Goal: Task Accomplishment & Management: Manage account settings

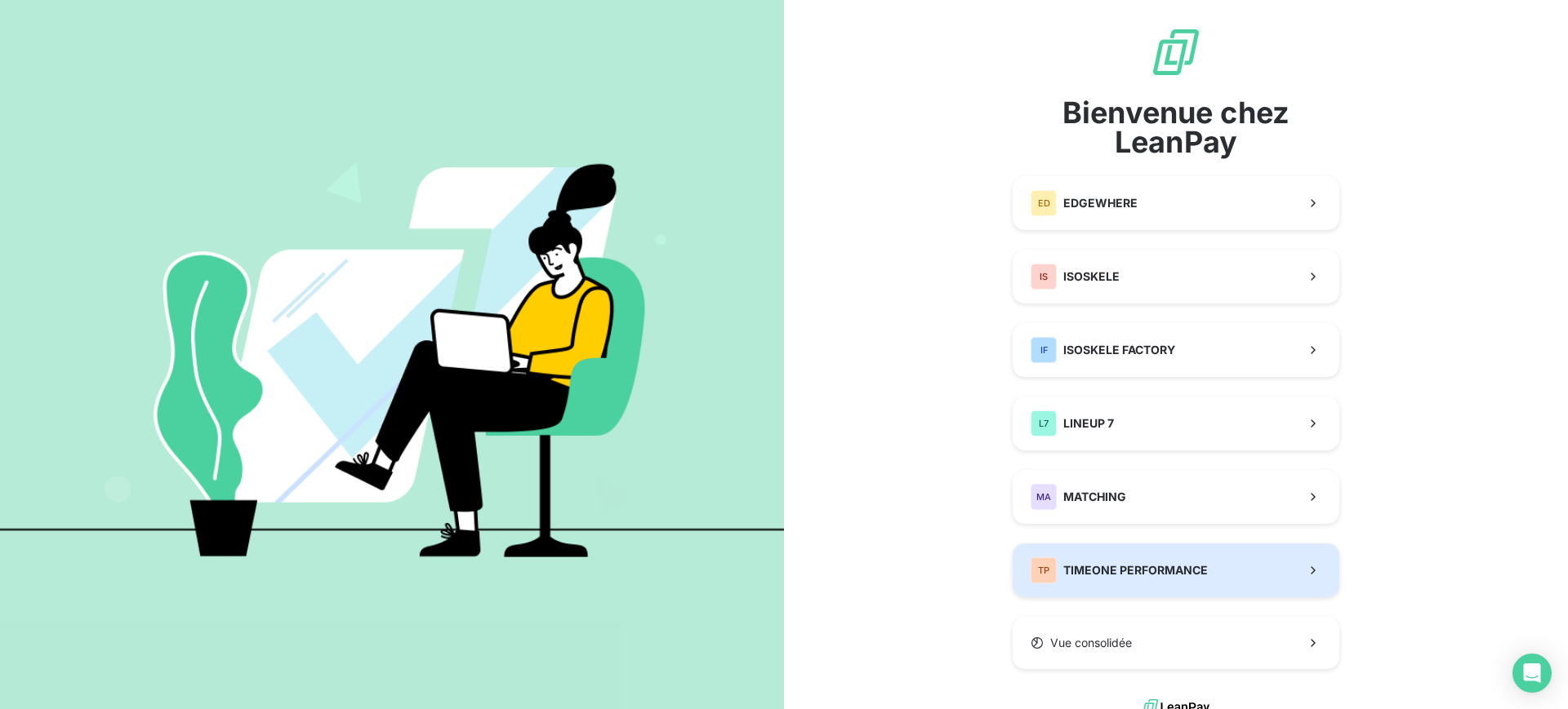
click at [1187, 569] on span "TIMEONE PERFORMANCE" at bounding box center [1135, 571] width 144 height 16
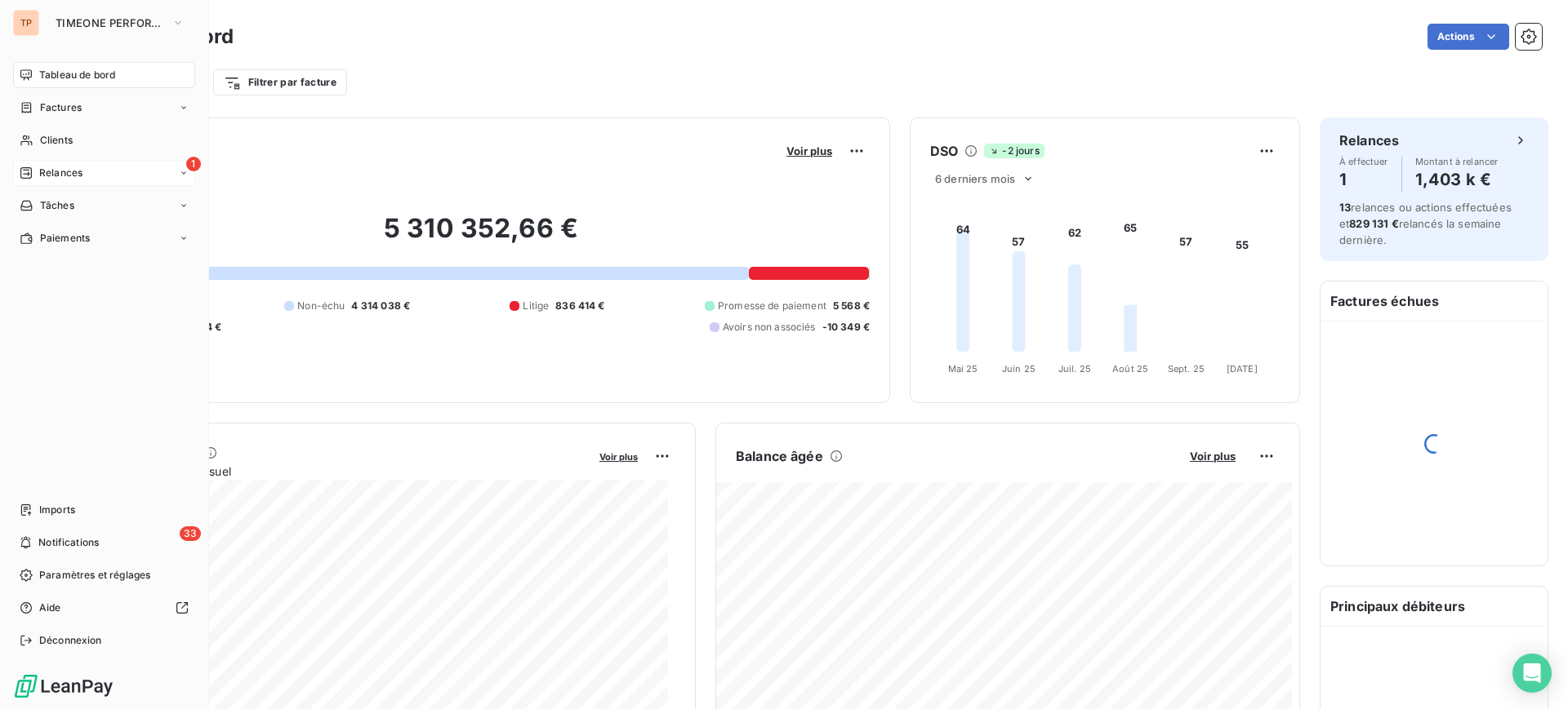
click at [80, 171] on span "Relances" at bounding box center [60, 172] width 43 height 15
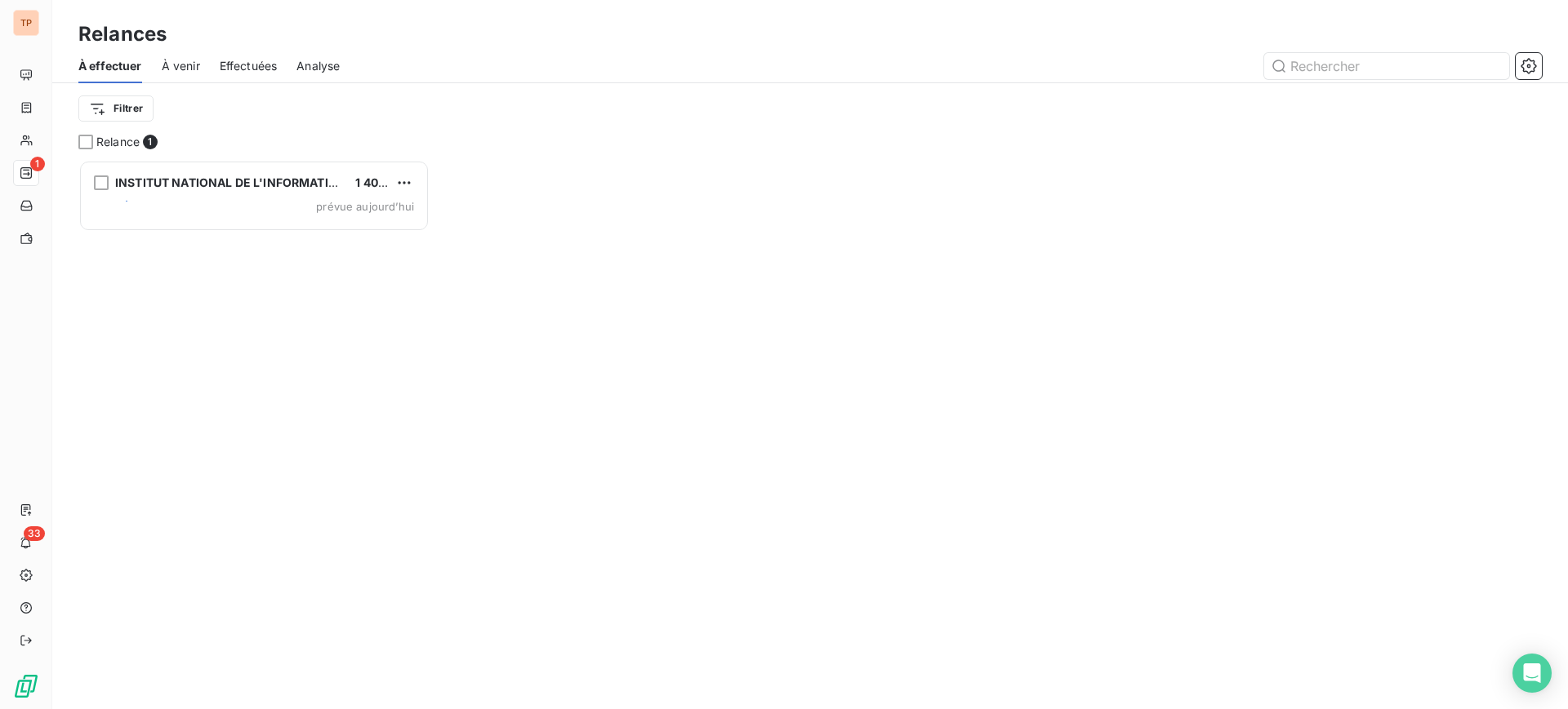
scroll to position [534, 336]
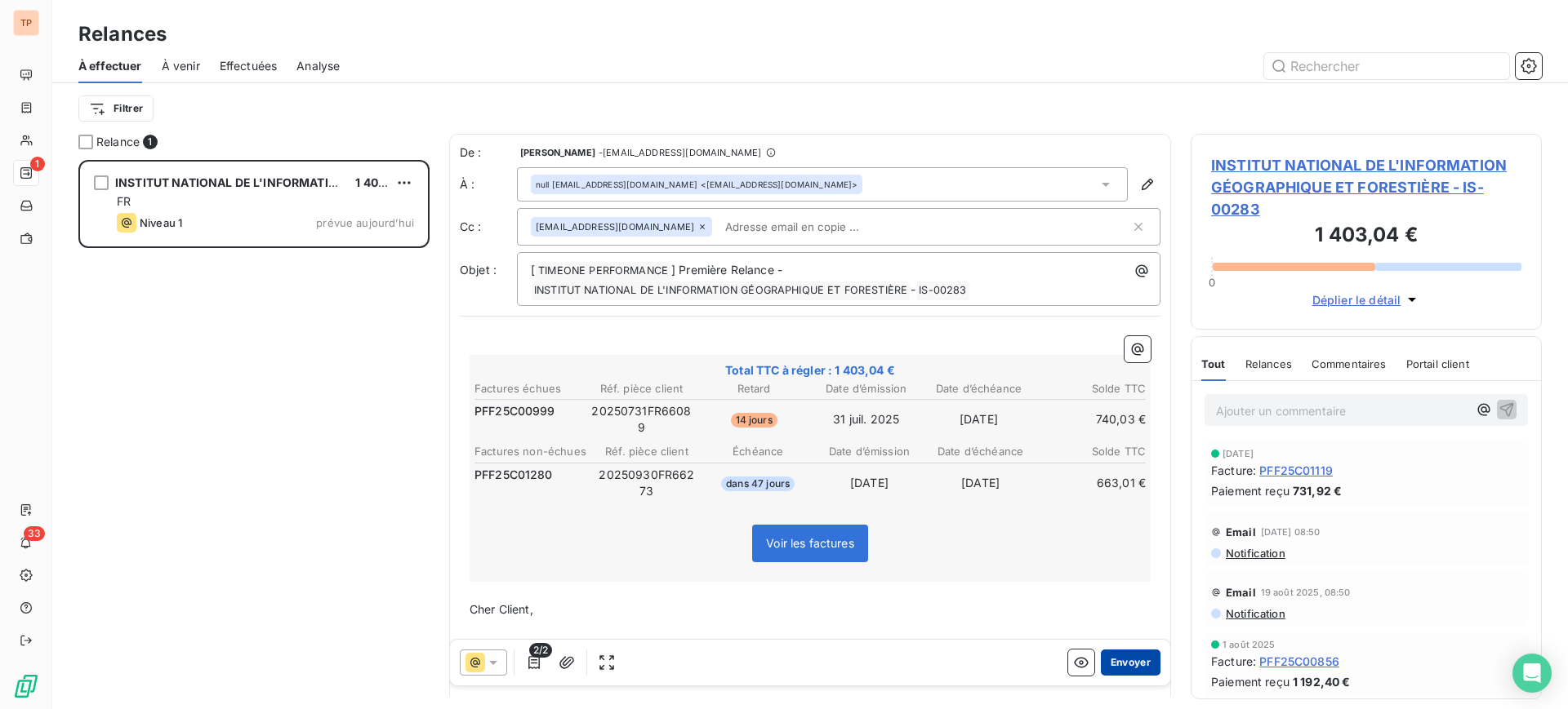
click at [1116, 662] on button "Envoyer" at bounding box center [1131, 662] width 60 height 26
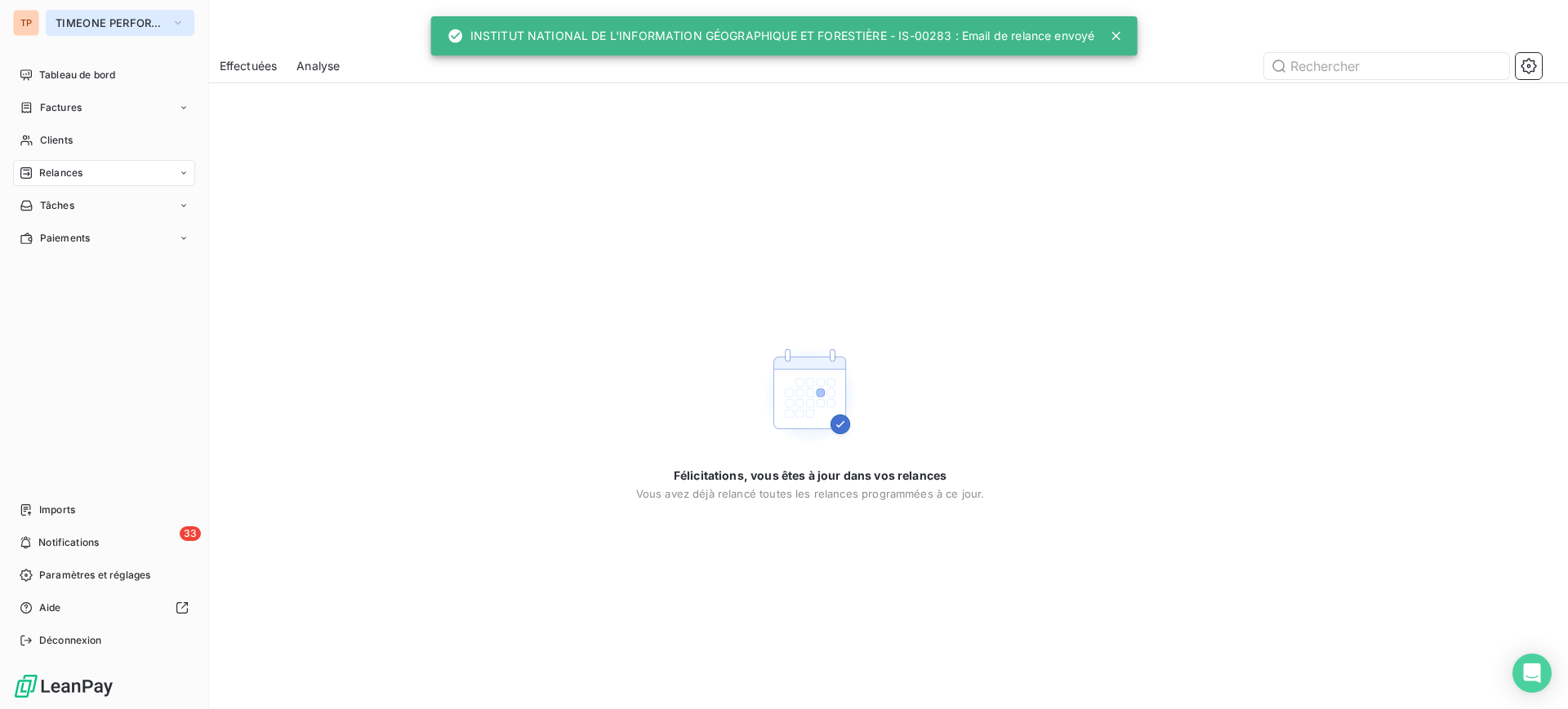
click at [93, 24] on span "TIMEONE PERFORMANCE" at bounding box center [111, 22] width 110 height 13
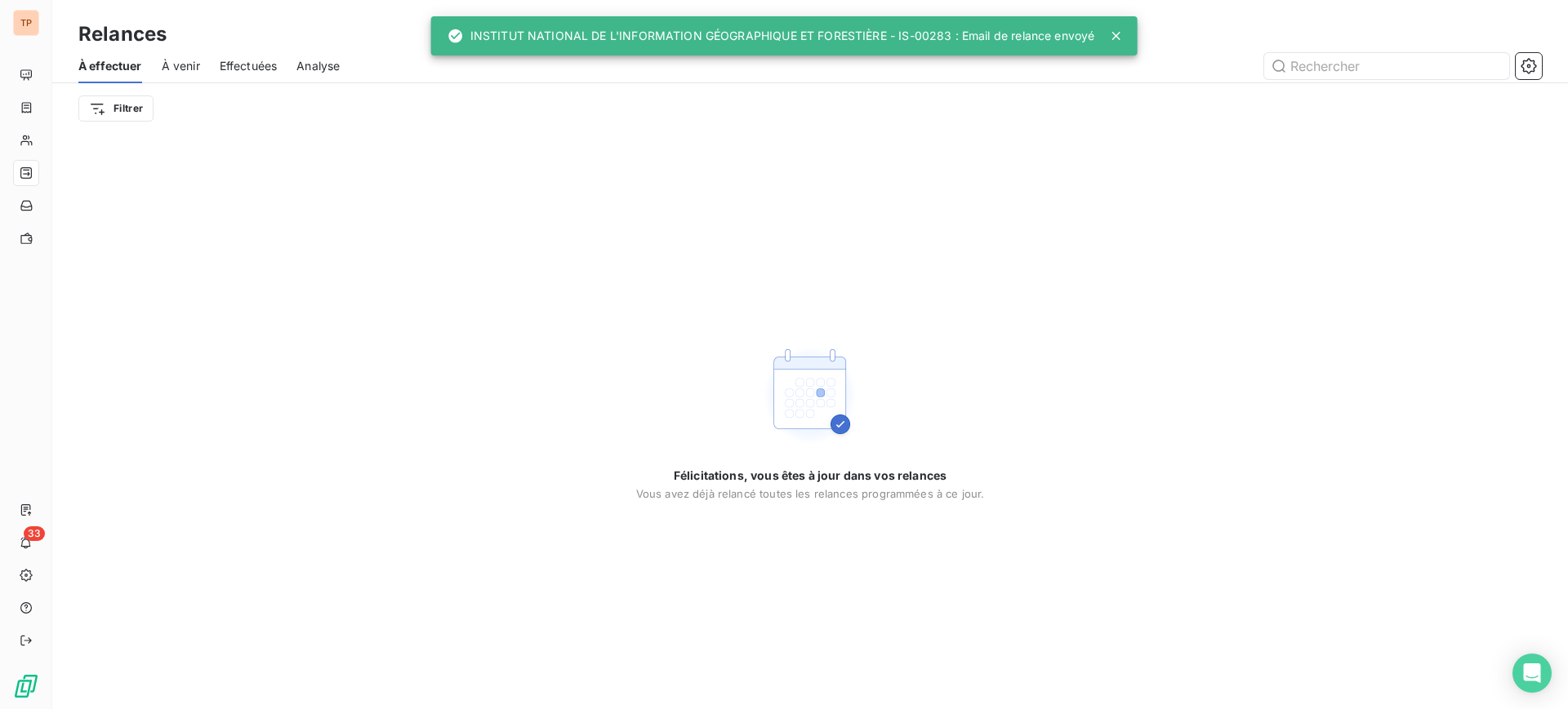
click at [569, 178] on div "Félicitations, vous êtes à jour dans vos relances Vous avez déjà relancé toutes…" at bounding box center [809, 421] width 1515 height 576
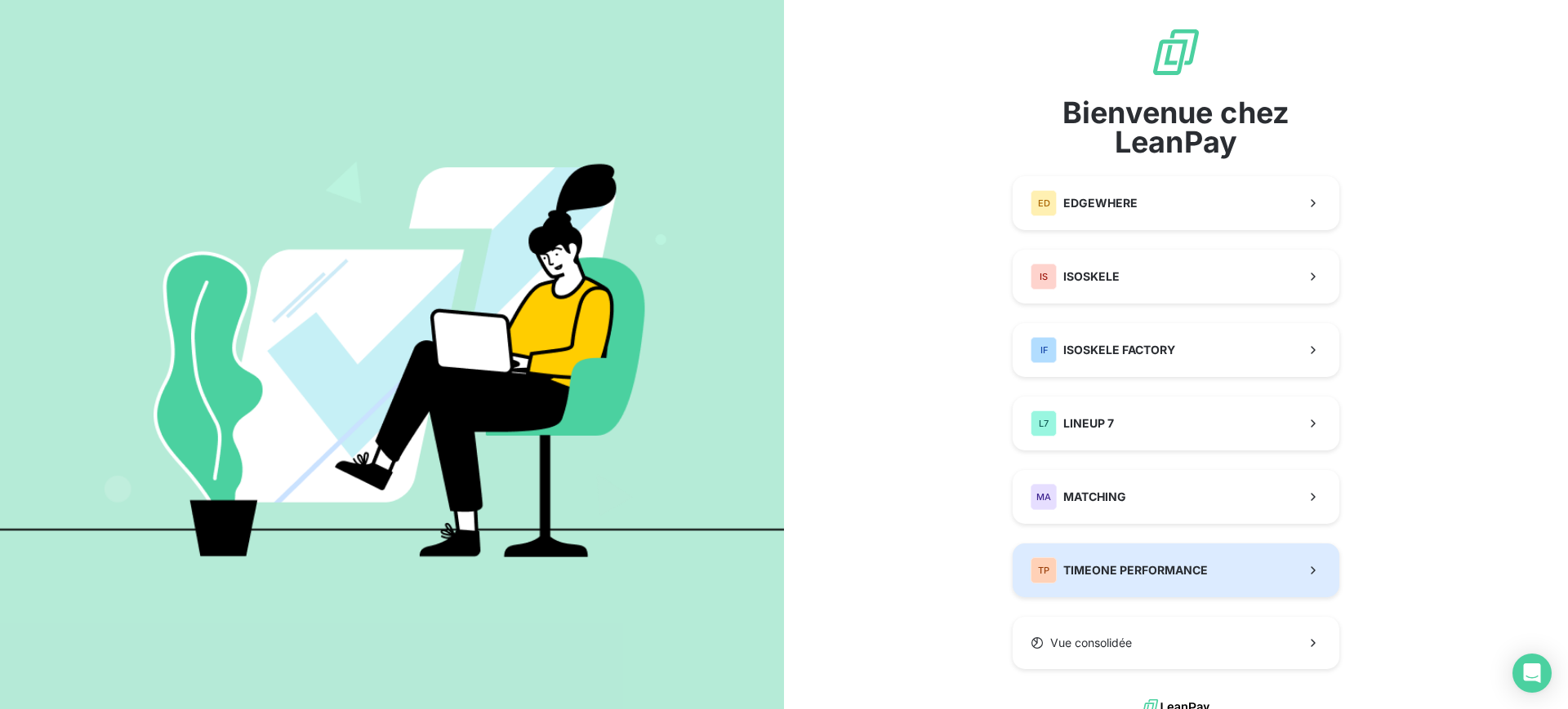
click at [1176, 569] on span "TIMEONE PERFORMANCE" at bounding box center [1135, 571] width 144 height 16
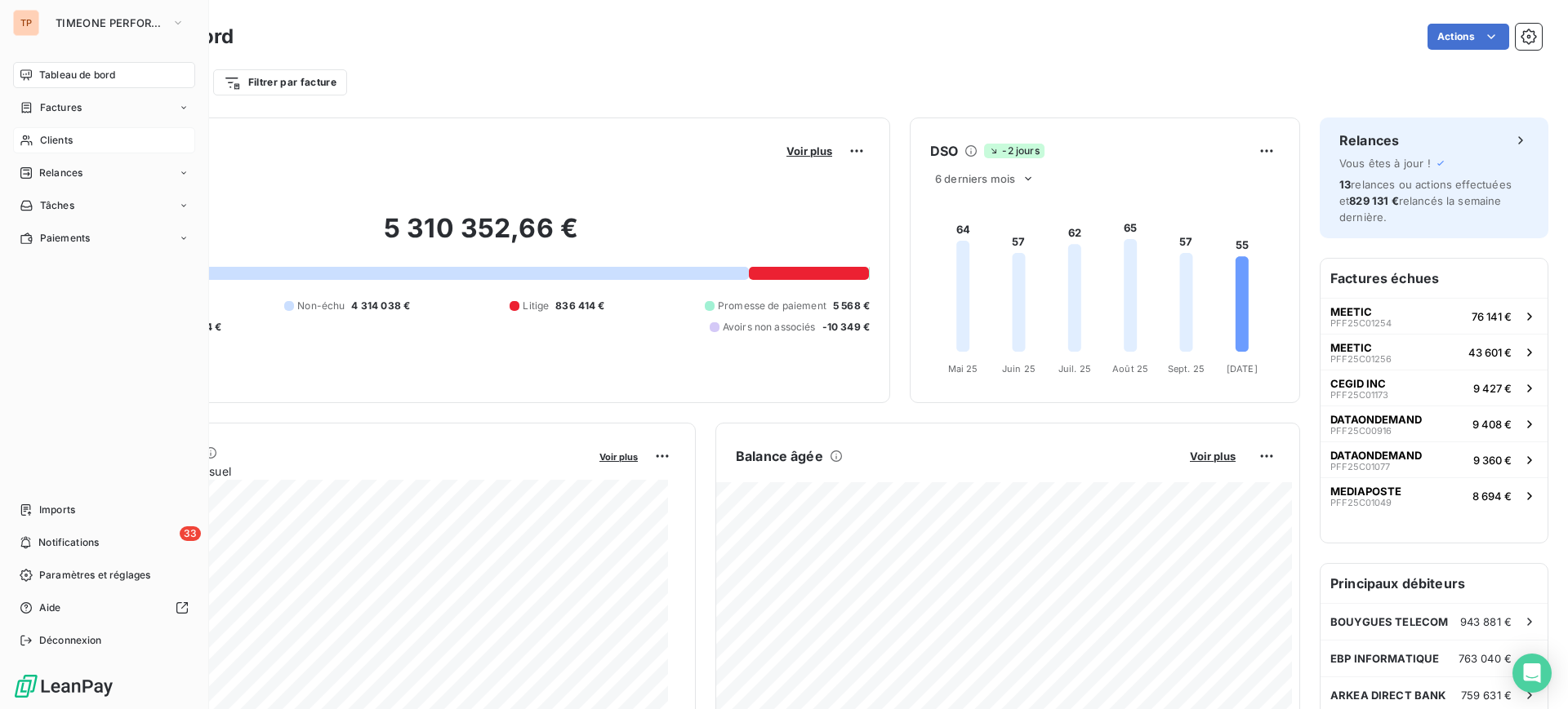
click at [38, 141] on div "Clients" at bounding box center [104, 140] width 182 height 26
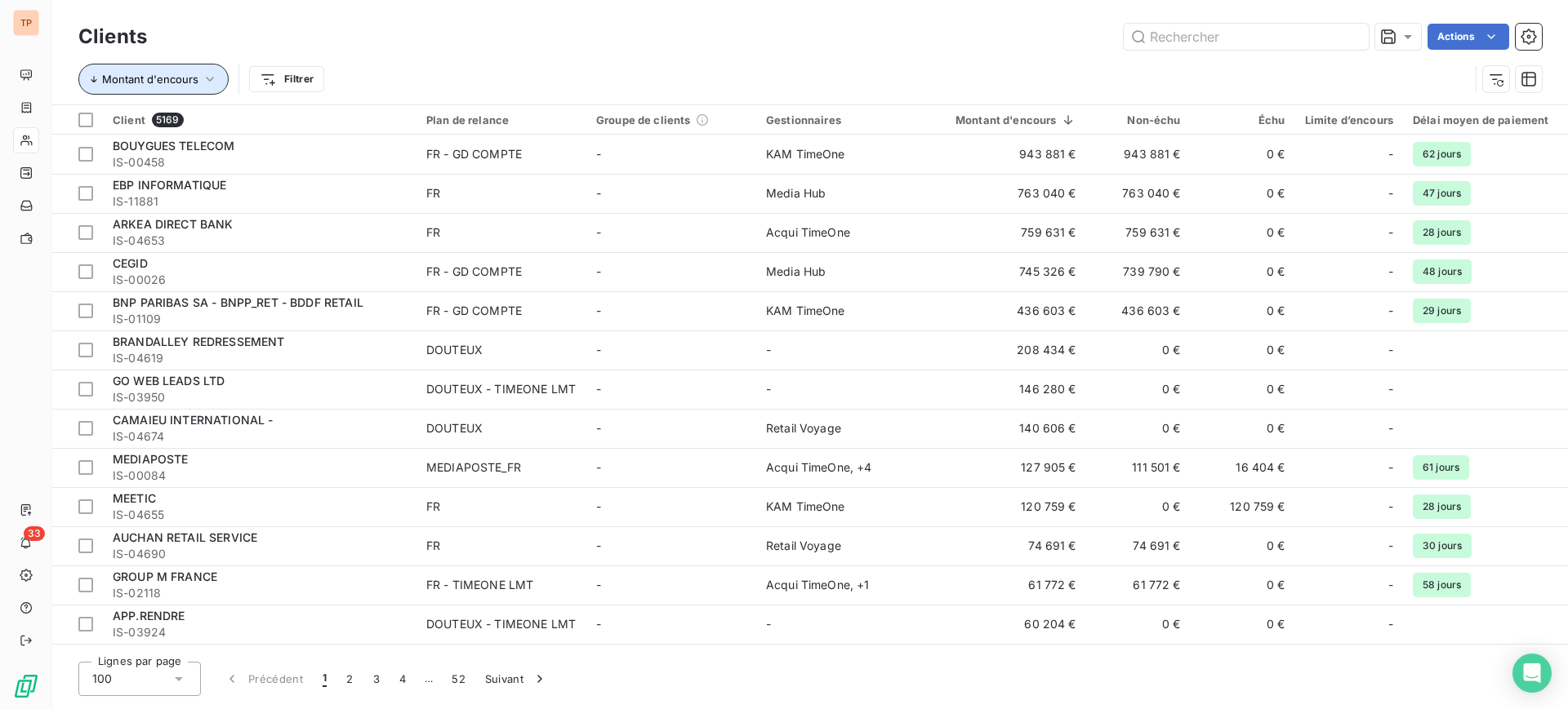
click at [213, 80] on icon "button" at bounding box center [209, 79] width 16 height 16
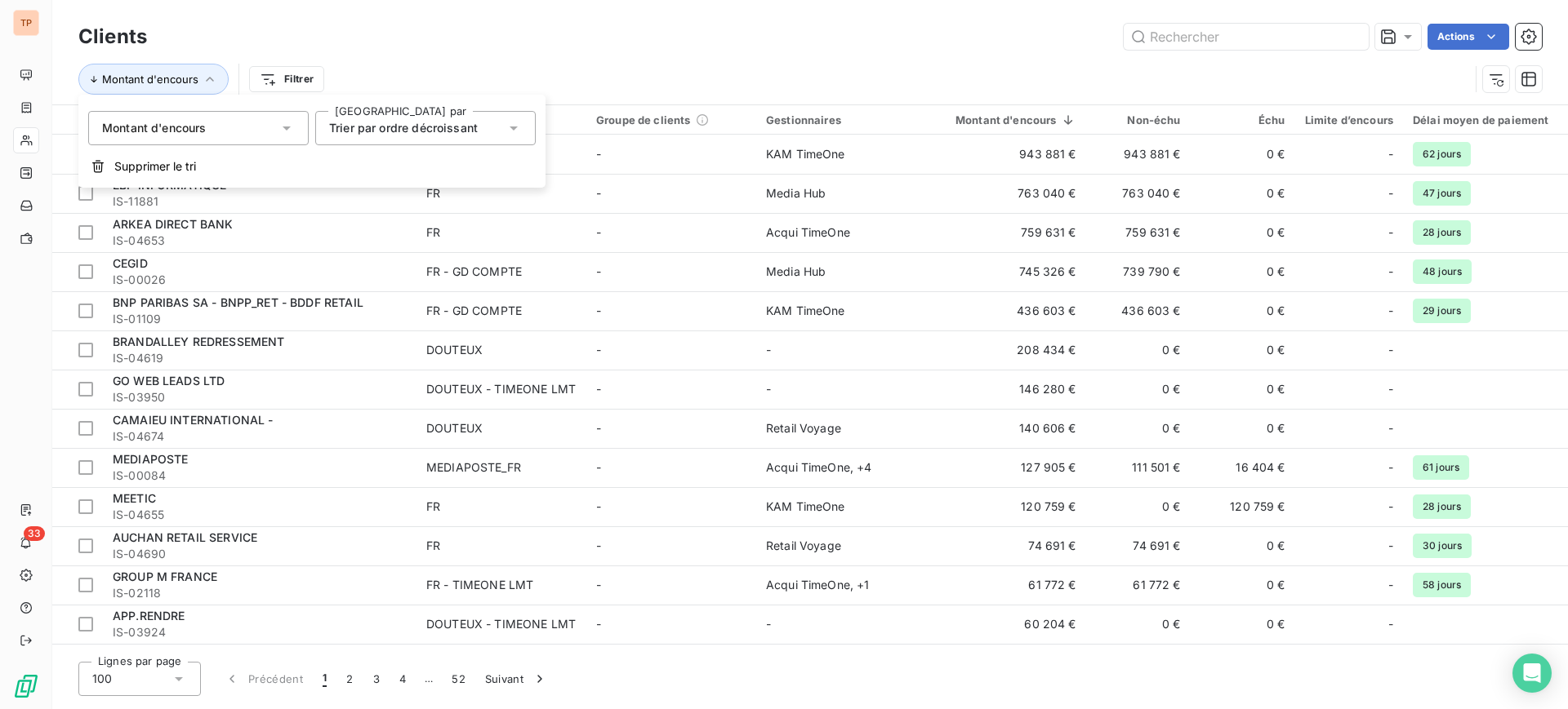
click at [274, 138] on div "Montant d'encours" at bounding box center [198, 127] width 220 height 34
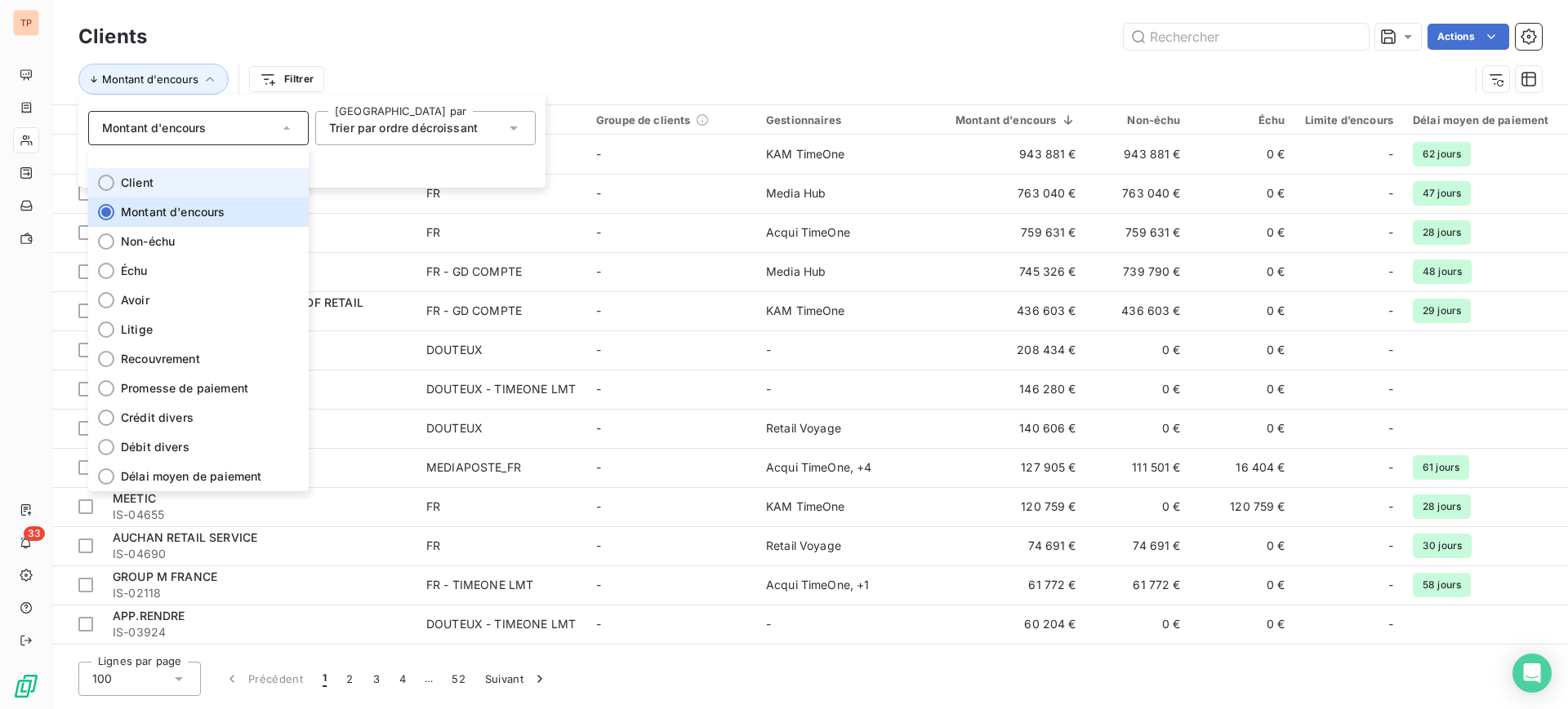
click at [120, 183] on li "Client" at bounding box center [198, 183] width 220 height 30
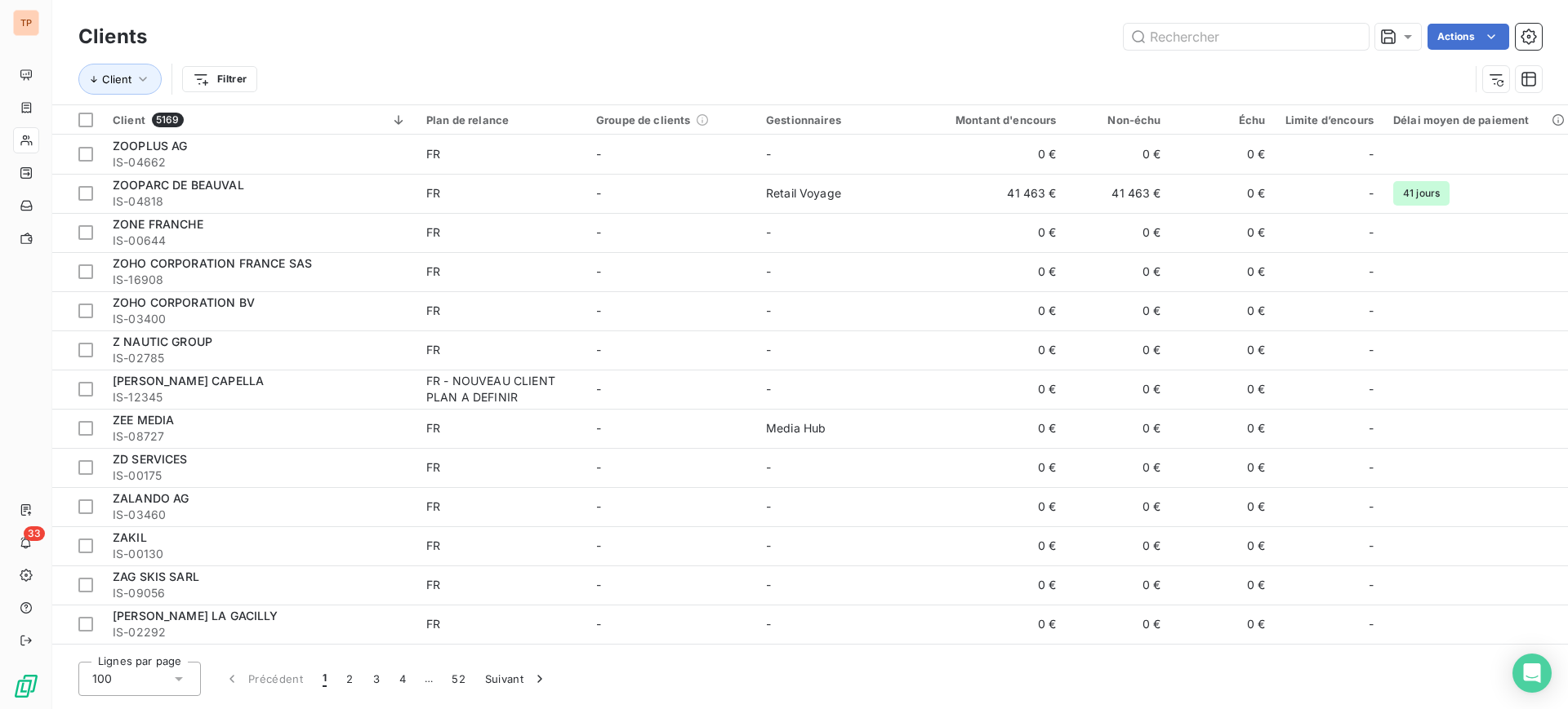
click at [535, 35] on div "Actions" at bounding box center [854, 37] width 1375 height 26
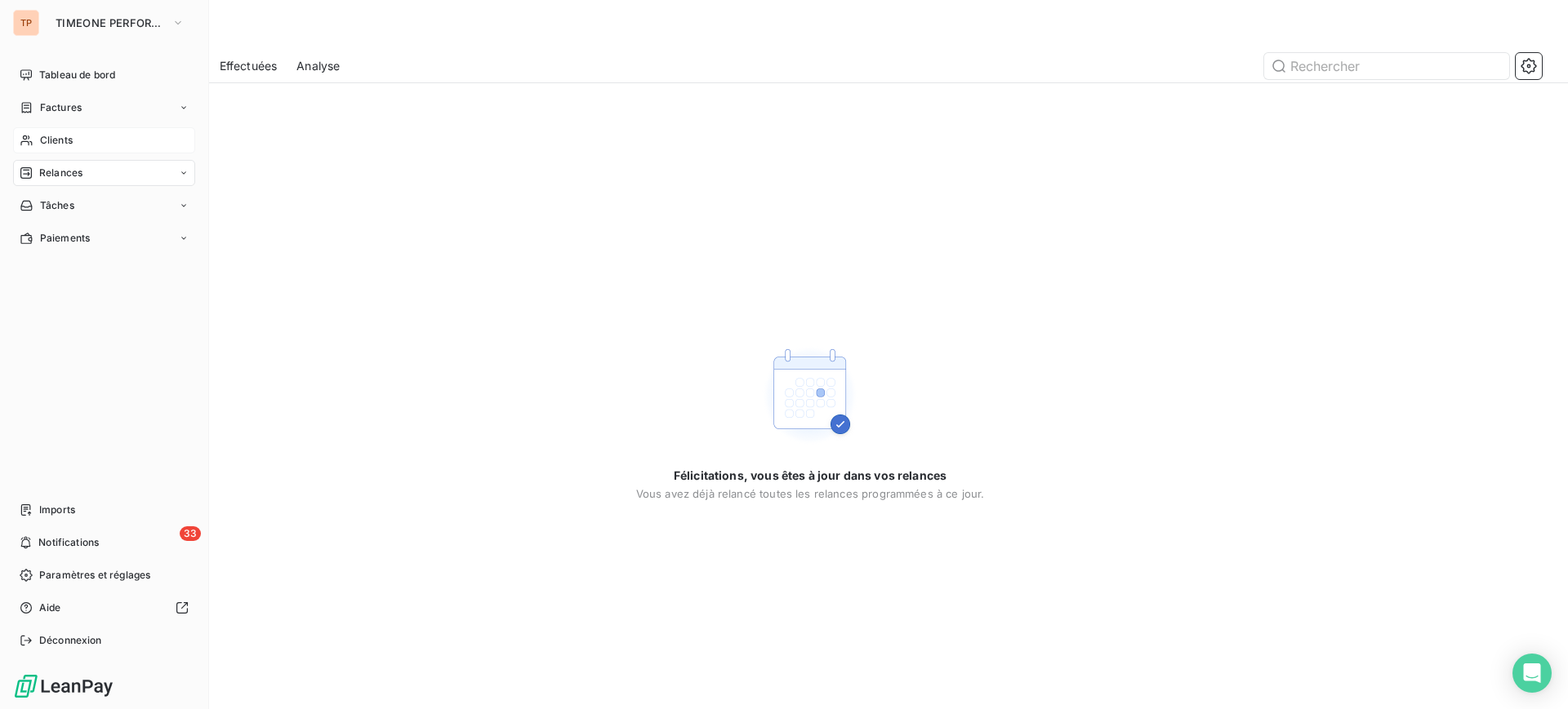
click at [62, 131] on div "Clients" at bounding box center [104, 140] width 182 height 26
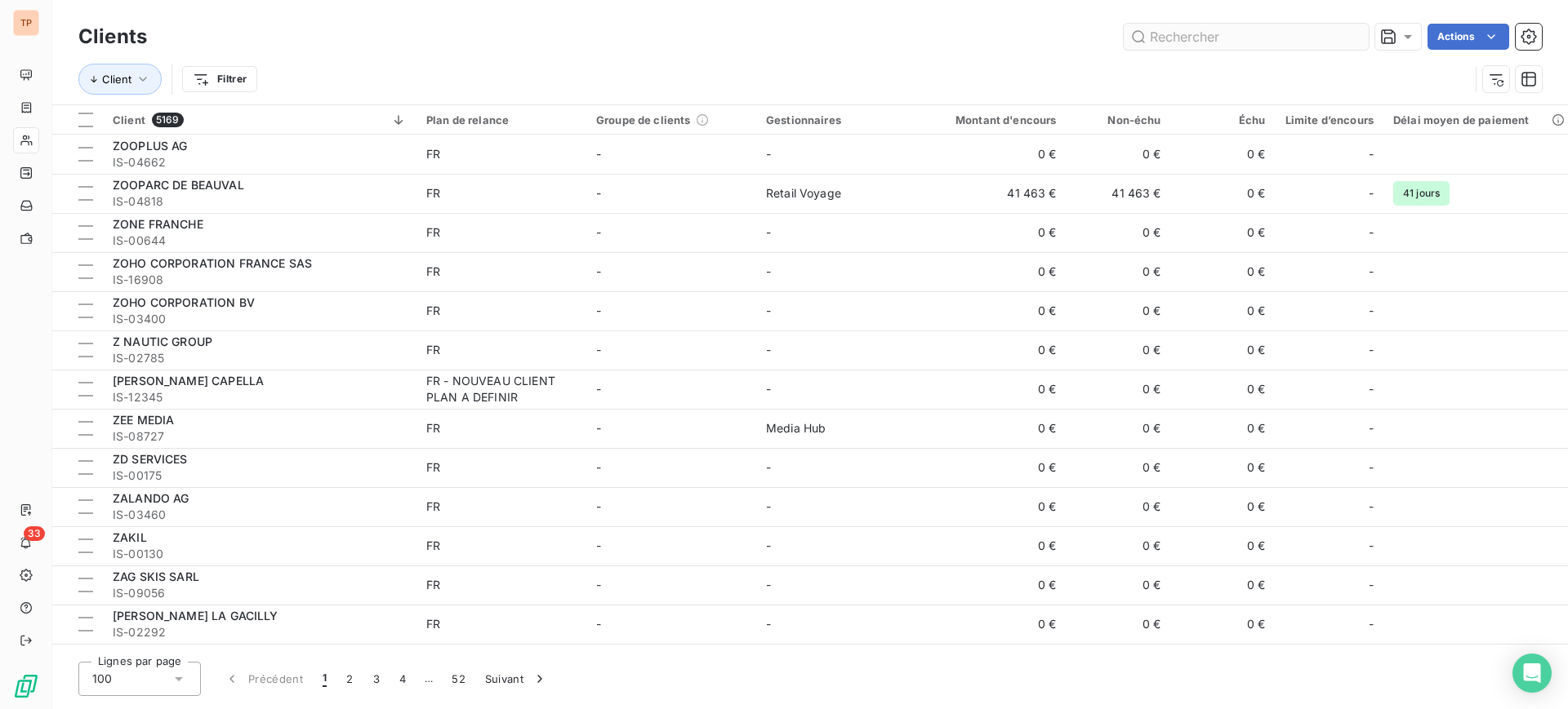
click at [1264, 39] on input "text" at bounding box center [1246, 37] width 245 height 26
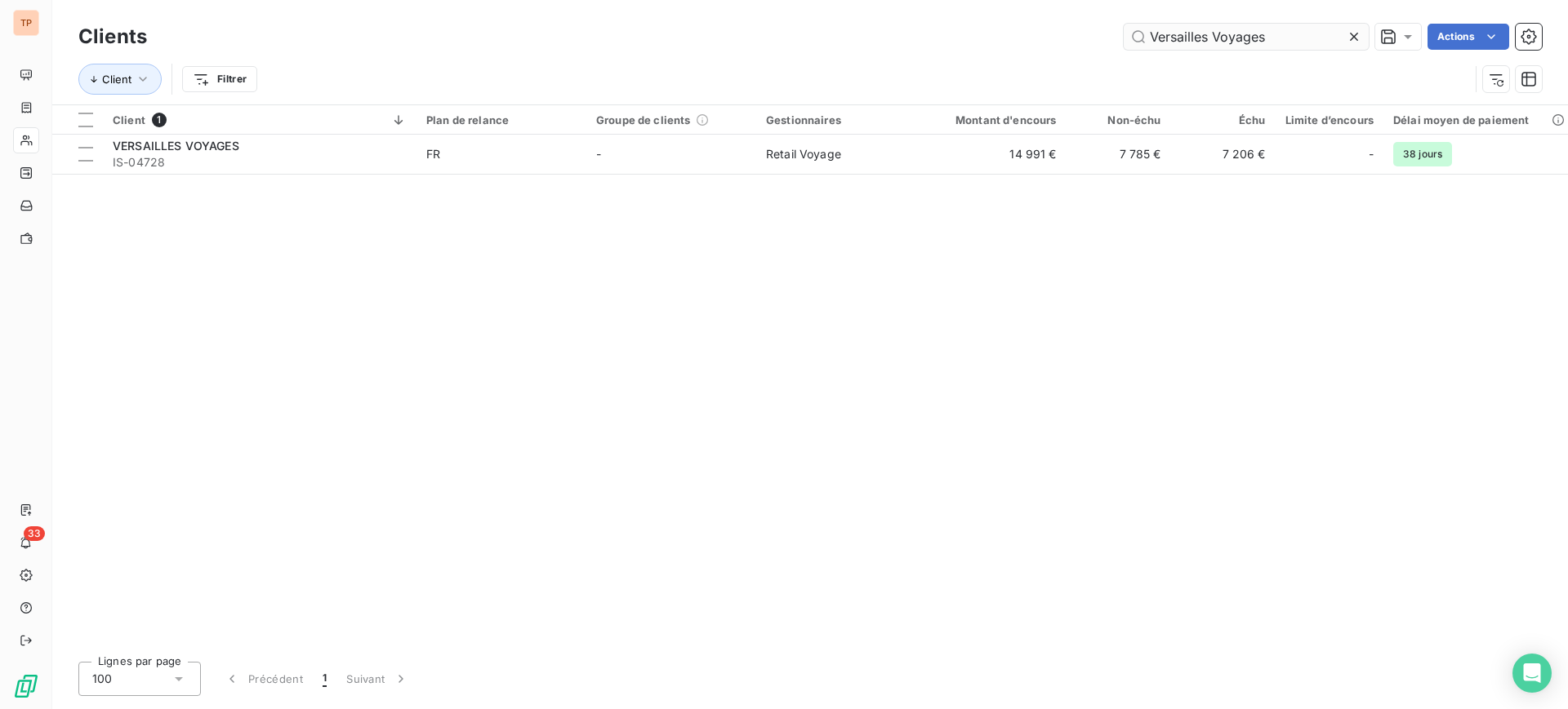
type input "Versailles Voyages"
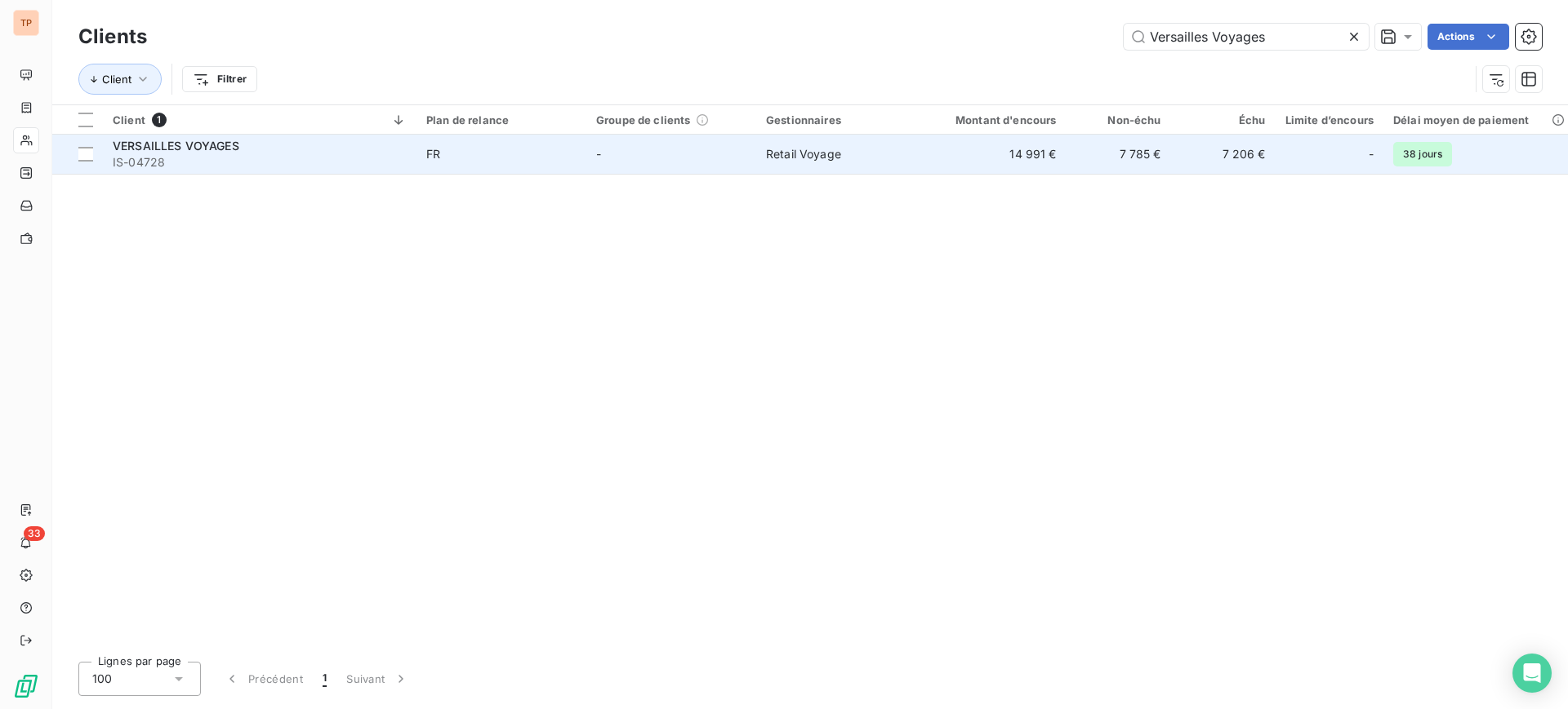
click at [512, 148] on span "FR" at bounding box center [501, 154] width 150 height 16
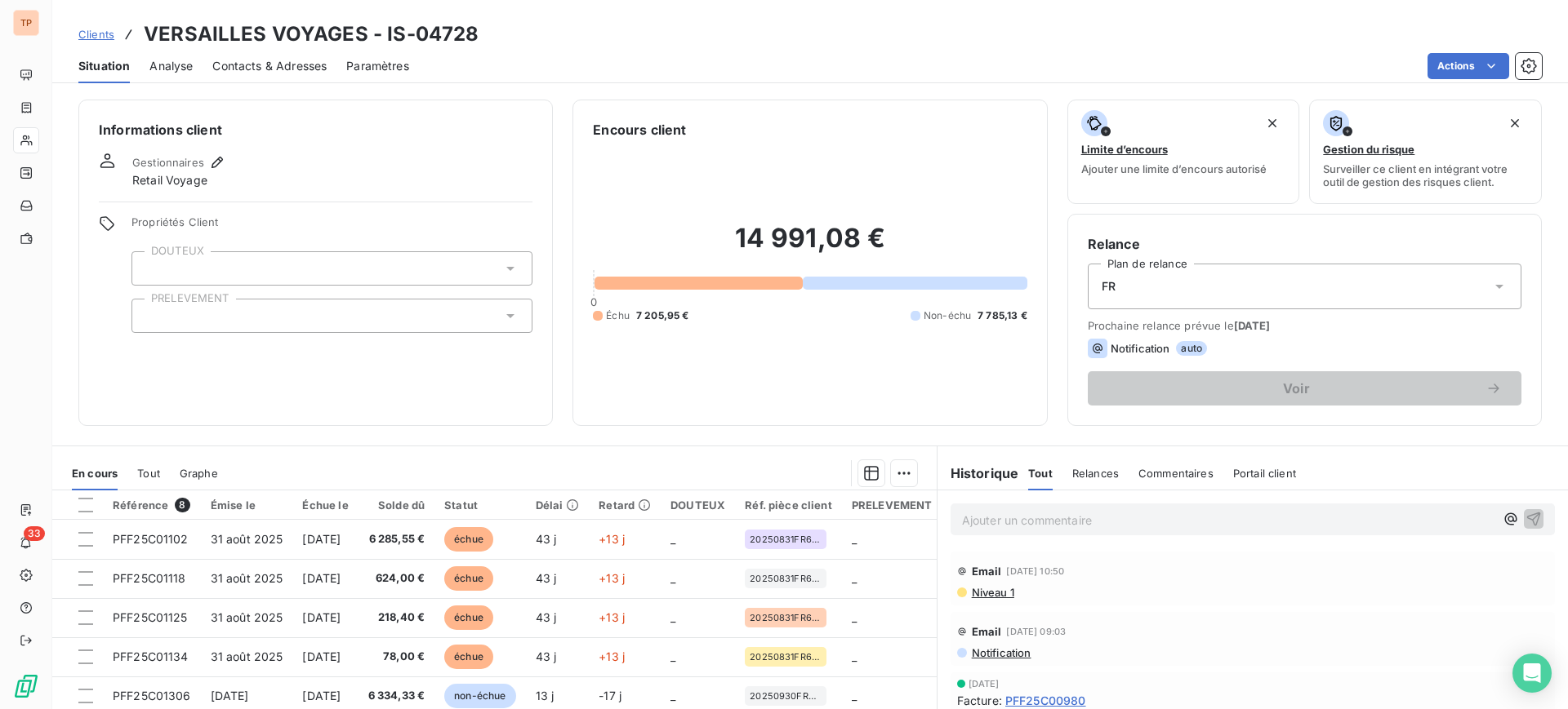
scroll to position [144, 0]
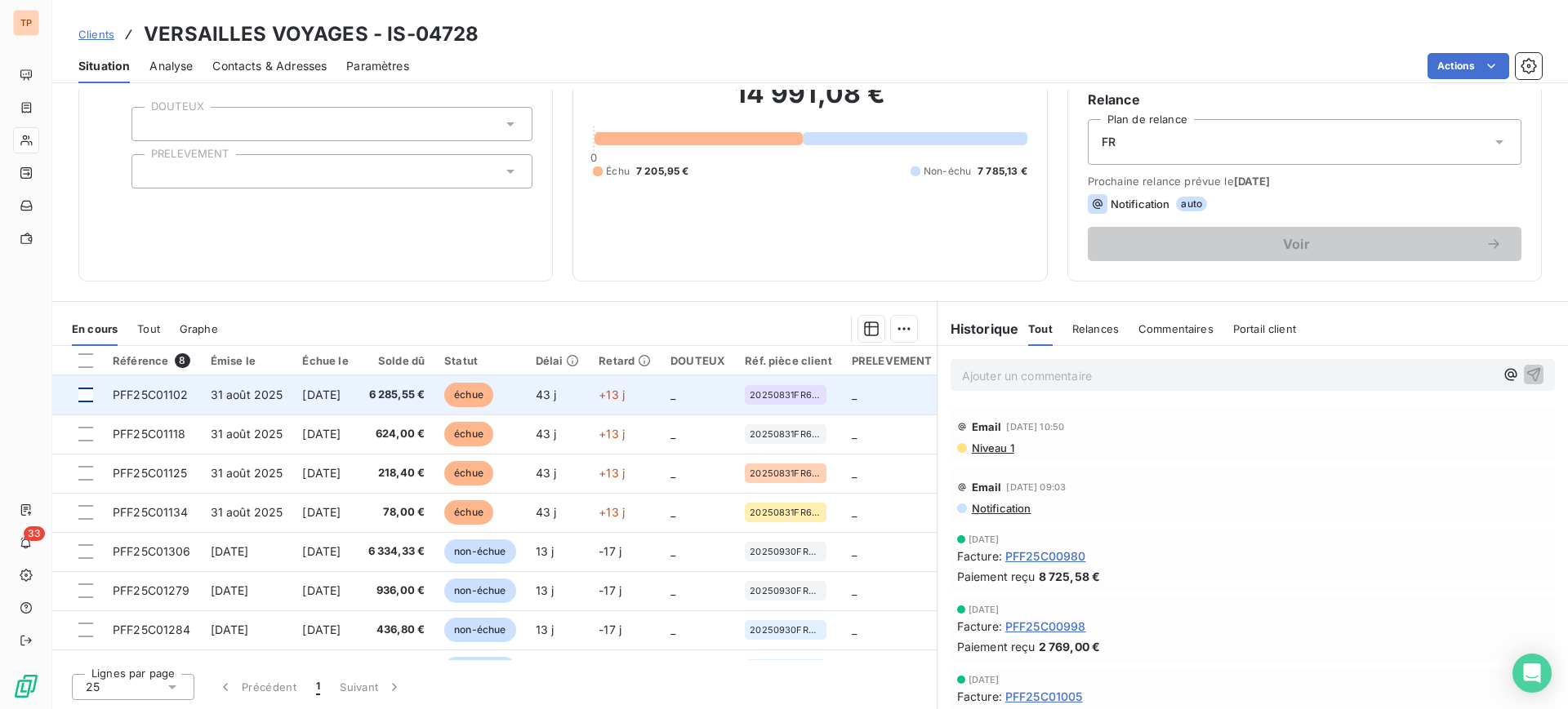
click at [87, 394] on div at bounding box center [86, 394] width 15 height 15
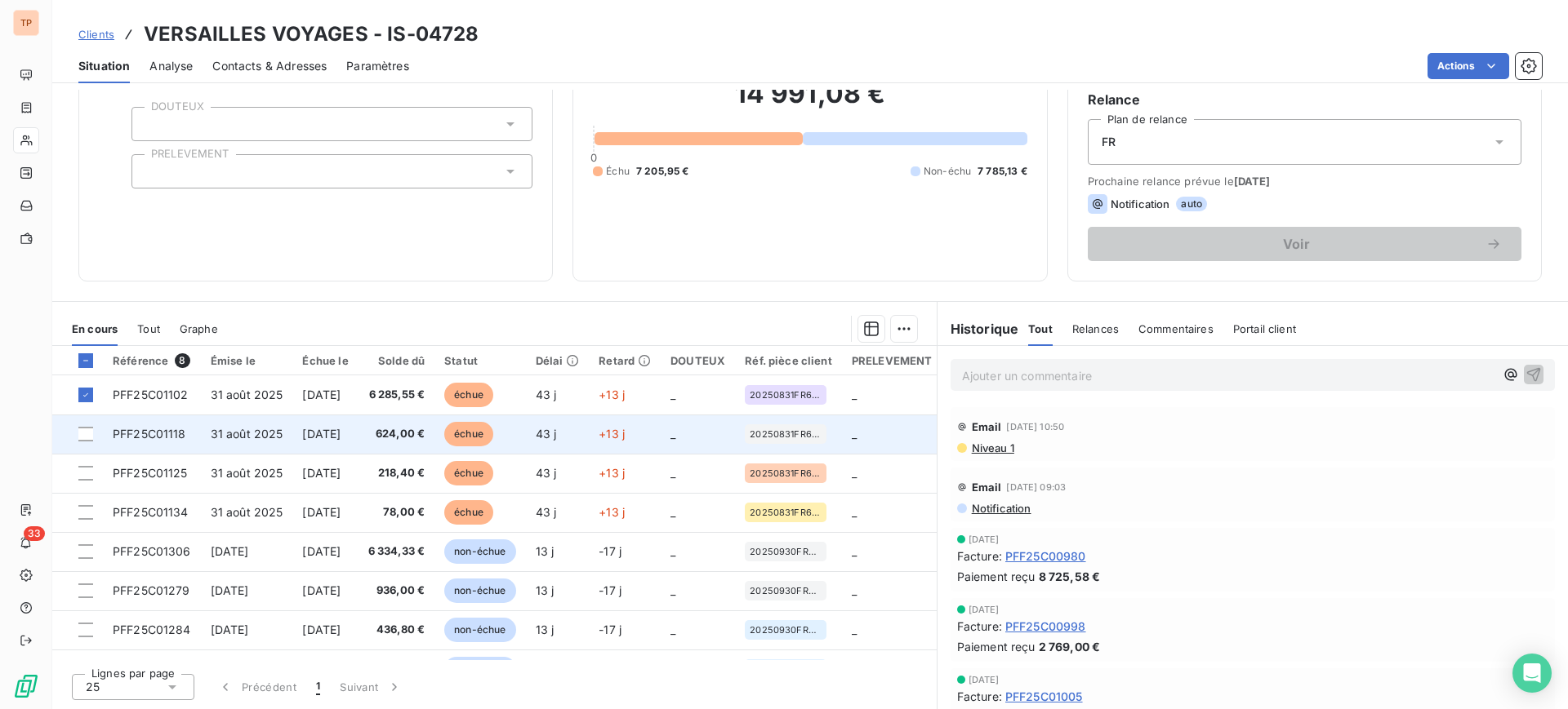
click at [74, 431] on td at bounding box center [77, 433] width 51 height 39
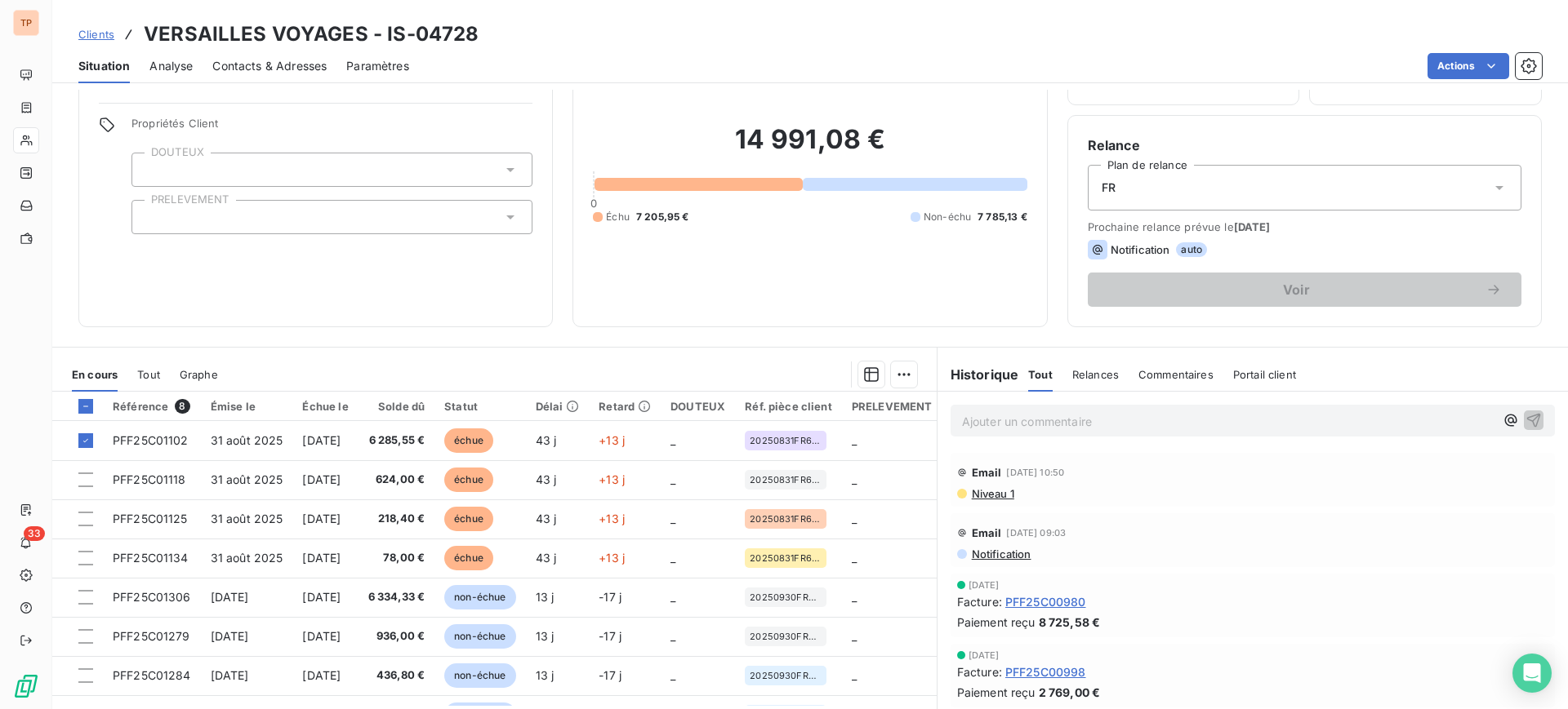
scroll to position [102, 0]
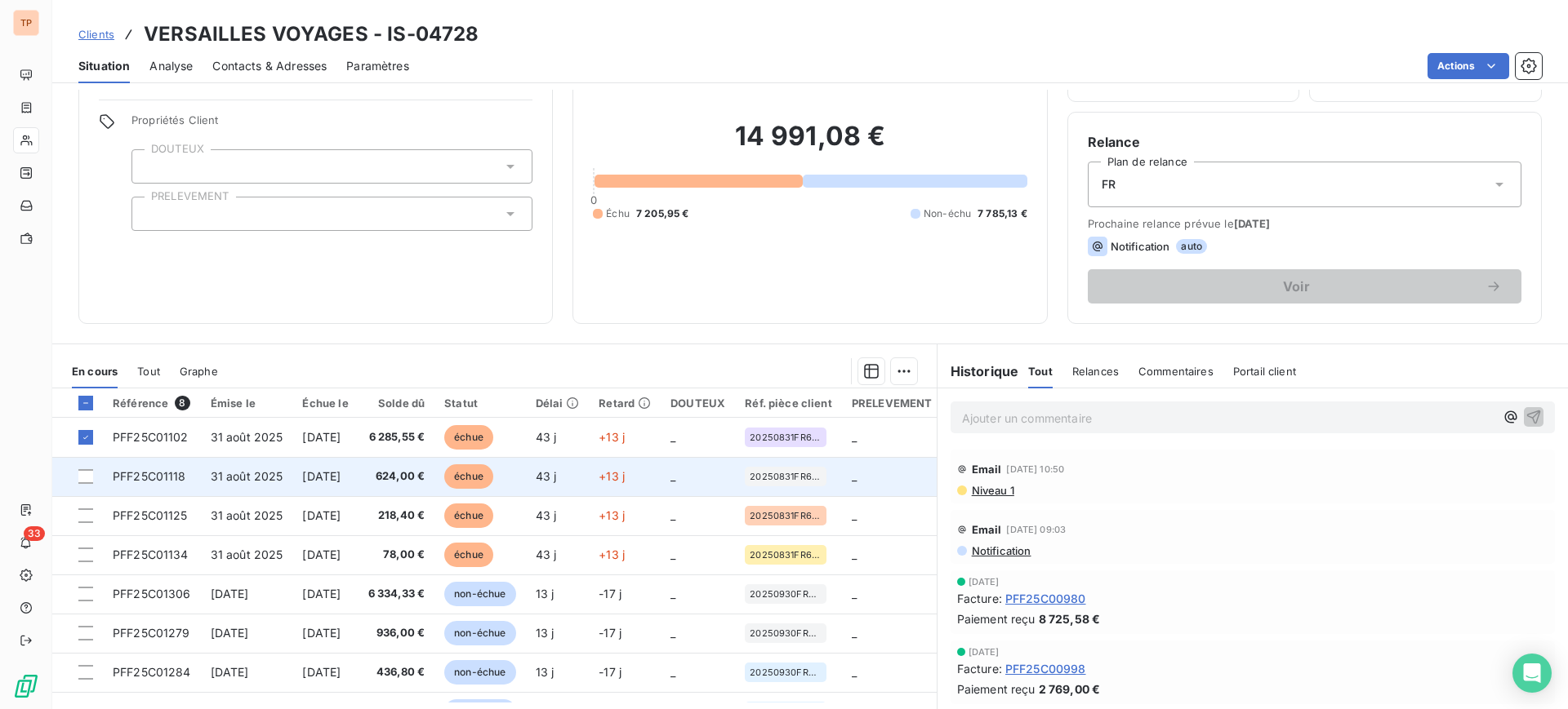
click at [89, 486] on td at bounding box center [77, 476] width 51 height 39
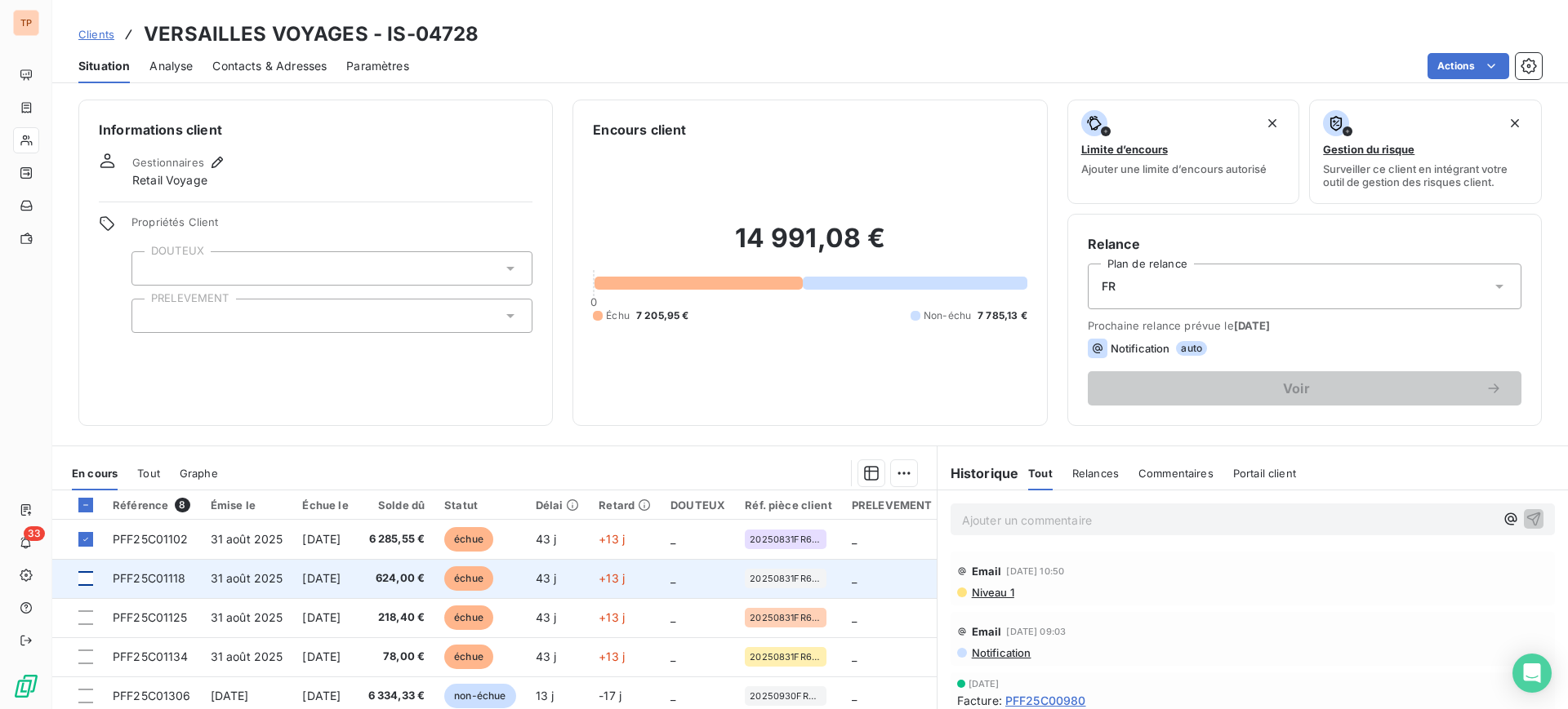
click at [80, 576] on div at bounding box center [86, 579] width 15 height 15
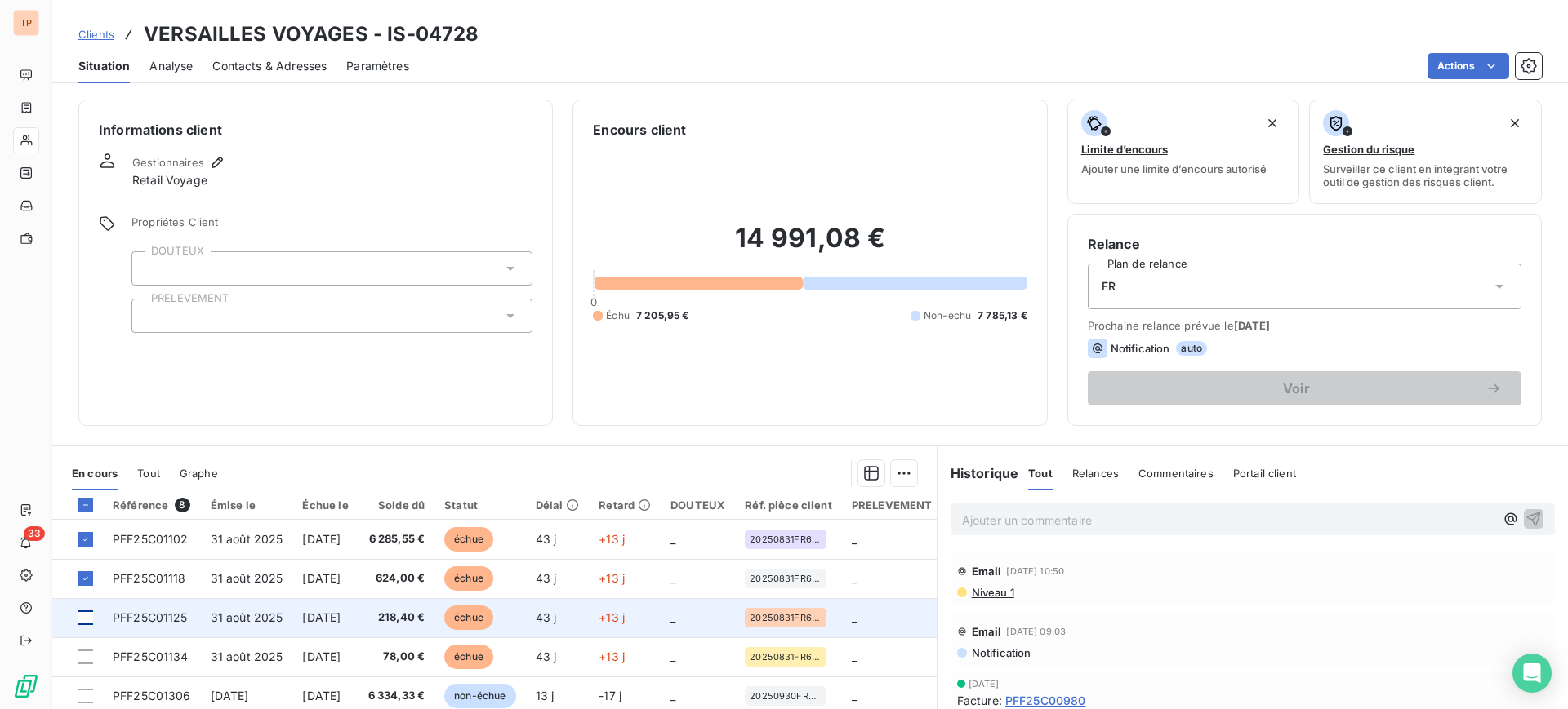
click at [91, 618] on div at bounding box center [86, 617] width 15 height 15
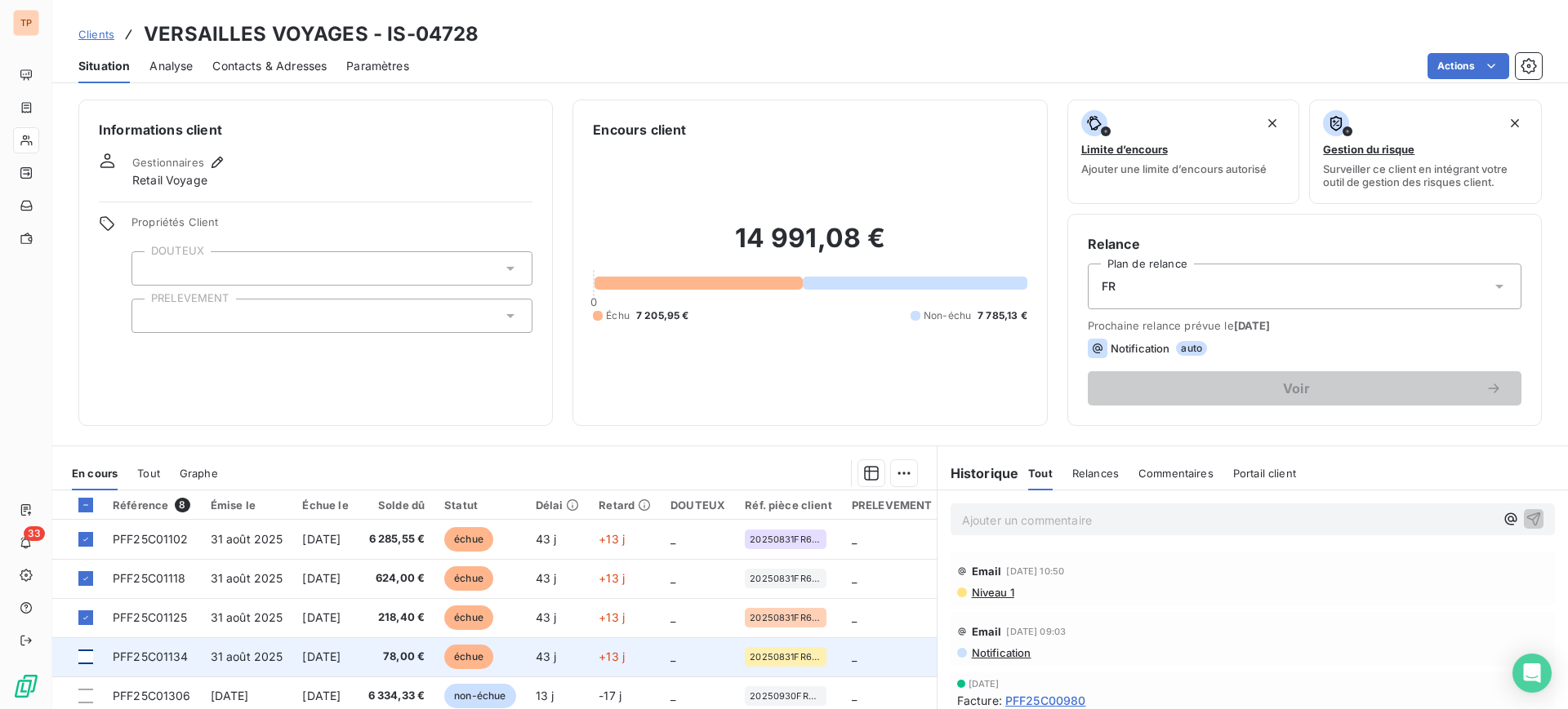
click at [87, 657] on div at bounding box center [86, 656] width 15 height 15
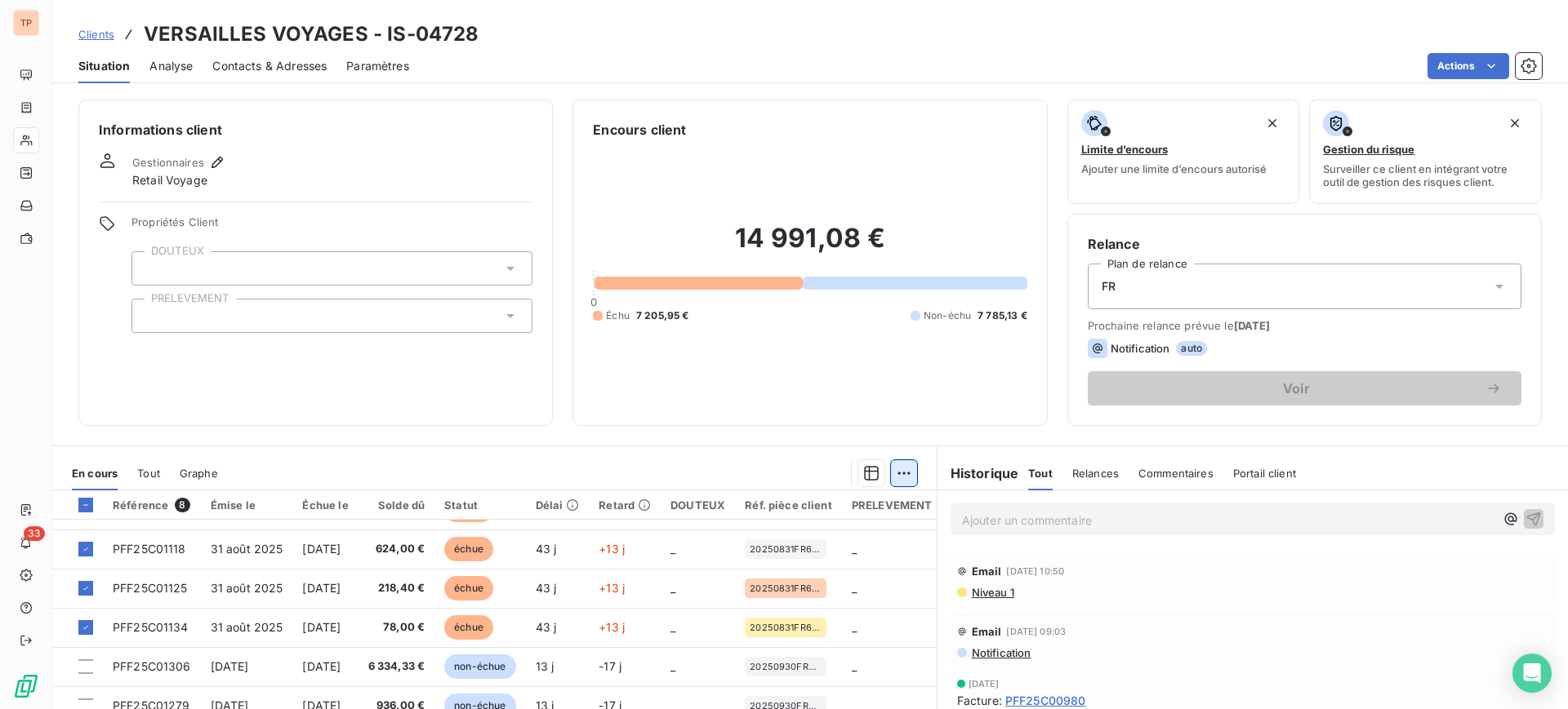
click at [904, 473] on html "TP 33 Clients VERSAILLES VOYAGES - IS-04728 Situation Analyse Contacts & Adress…" at bounding box center [784, 354] width 1568 height 709
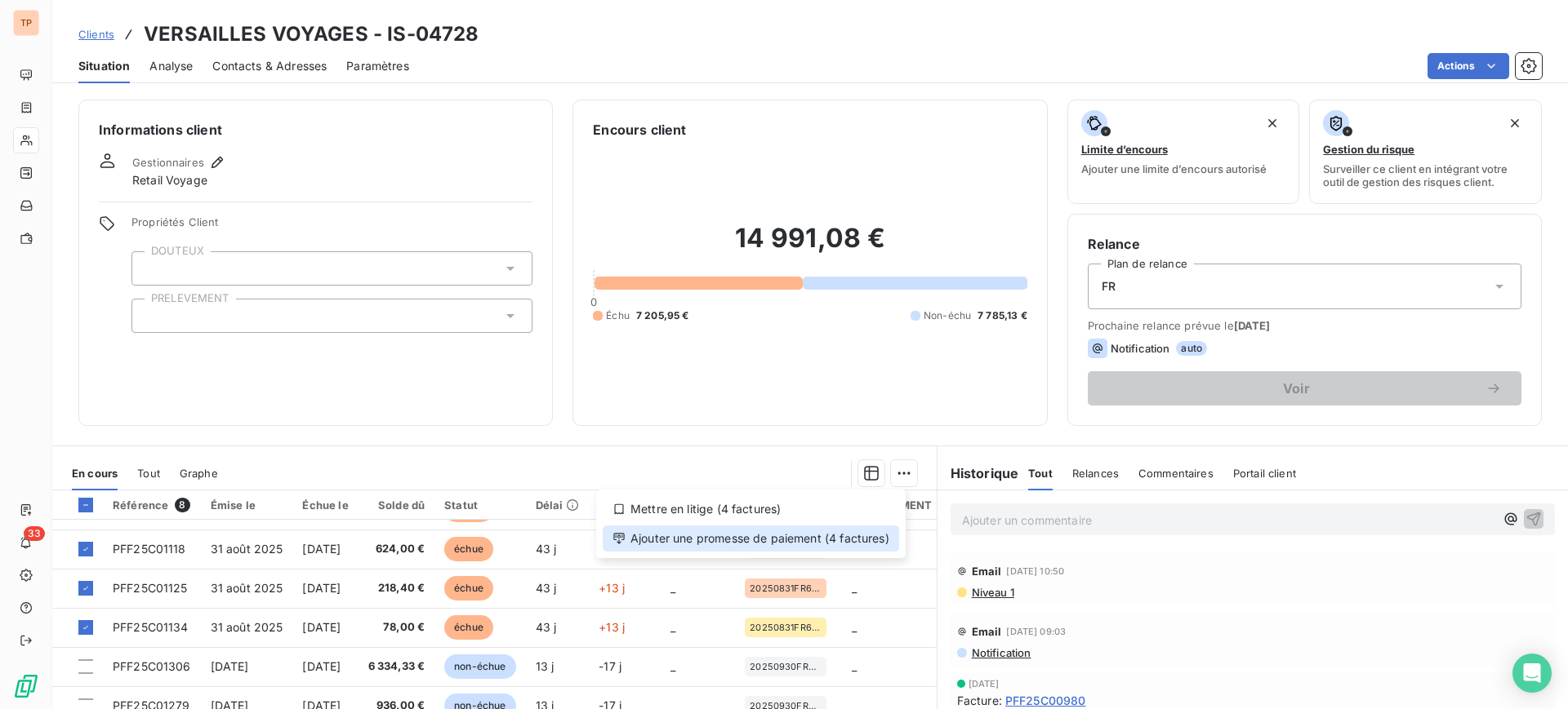
click at [842, 531] on div "Ajouter une promesse de paiement (4 factures)" at bounding box center [751, 539] width 297 height 26
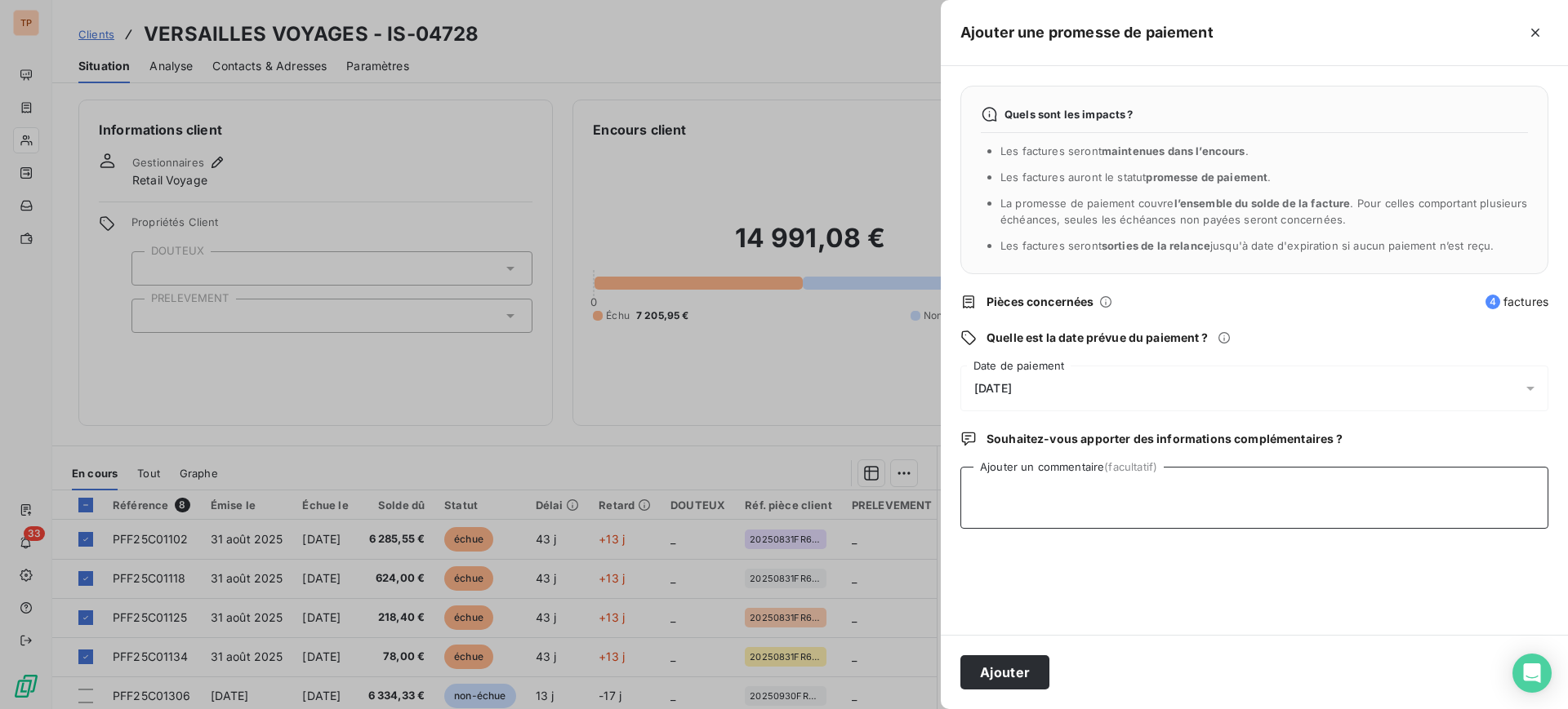
click at [1076, 479] on textarea "Ajouter un commentaire (facultatif)" at bounding box center [1254, 498] width 588 height 62
click at [1113, 373] on div "14/10/2025" at bounding box center [1254, 388] width 588 height 46
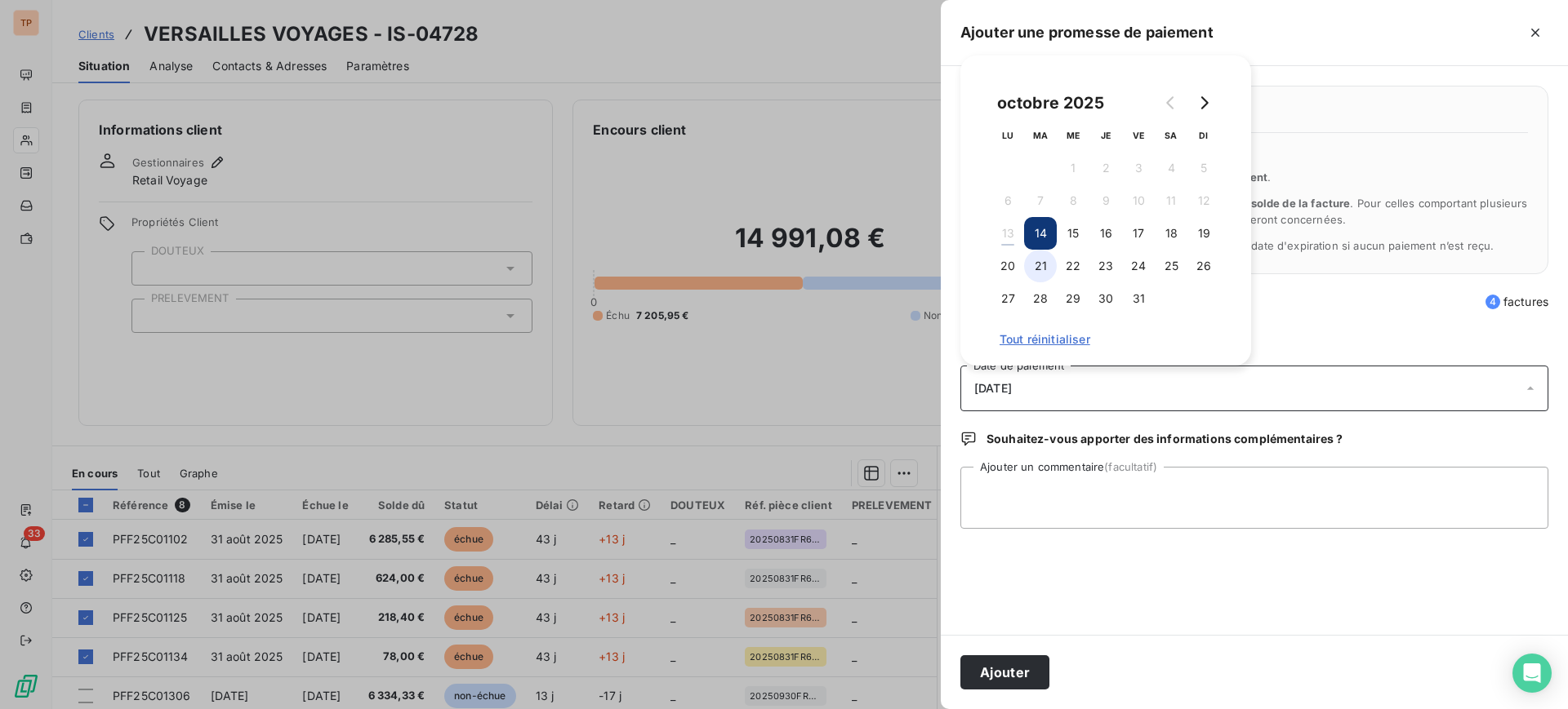
click at [1040, 260] on button "21" at bounding box center [1040, 266] width 33 height 33
drag, startPoint x: 1077, startPoint y: 482, endPoint x: 1181, endPoint y: 489, distance: 104.2
click at [1078, 482] on textarea "Ajouter un commentaire (facultatif)" at bounding box center [1254, 498] width 588 height 62
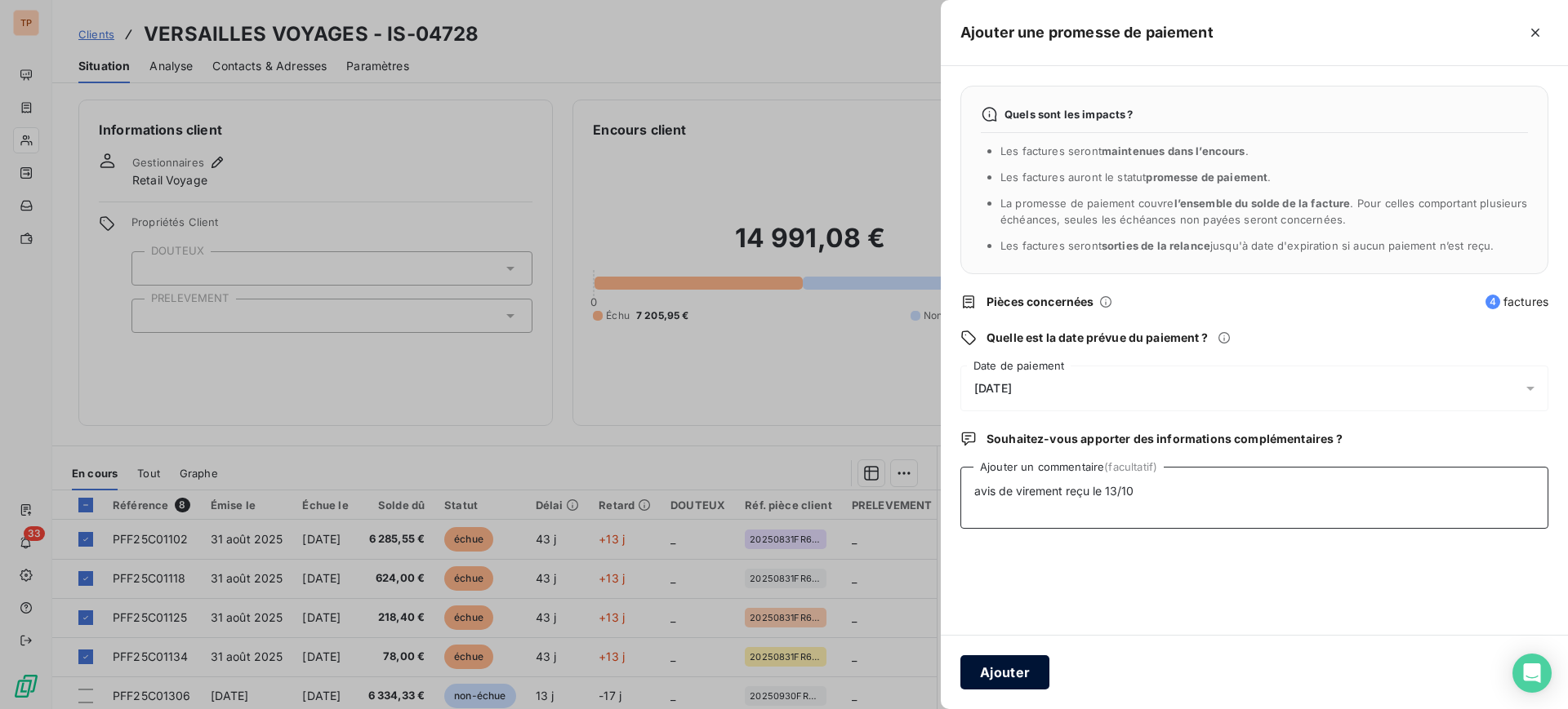
type textarea "avis de virement reçu le 13/10"
click at [1033, 680] on button "Ajouter" at bounding box center [1004, 672] width 89 height 34
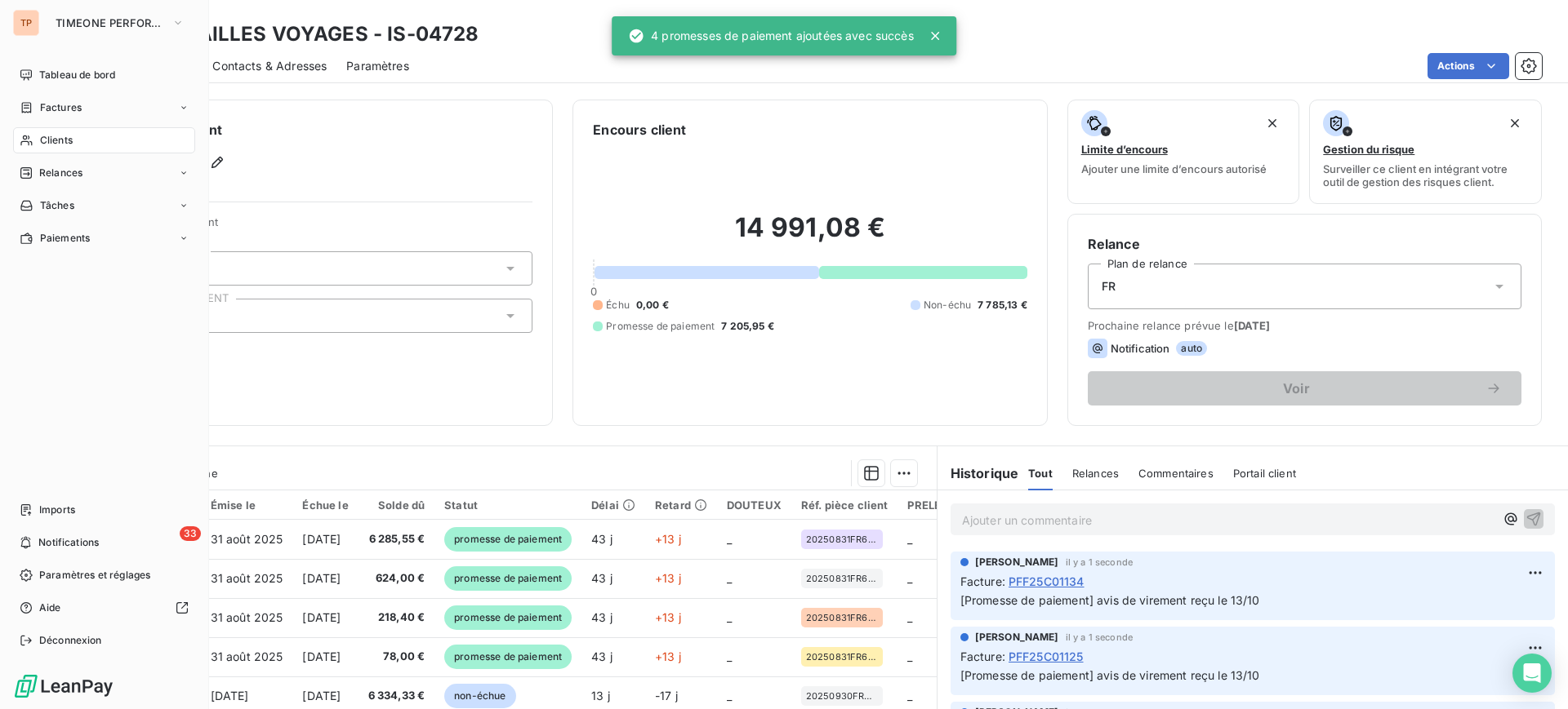
click at [45, 129] on div "Clients" at bounding box center [104, 140] width 182 height 26
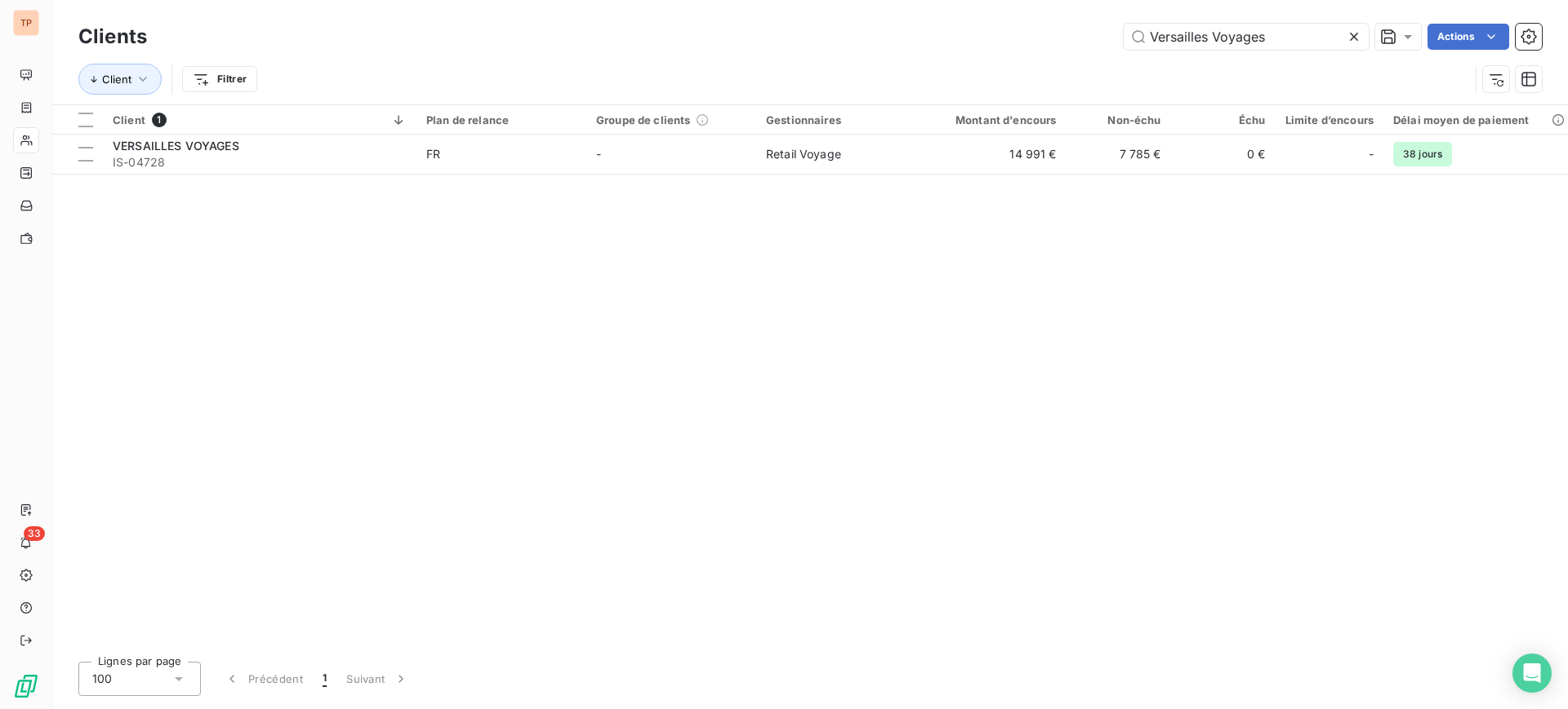
click at [1354, 38] on icon at bounding box center [1354, 37] width 16 height 16
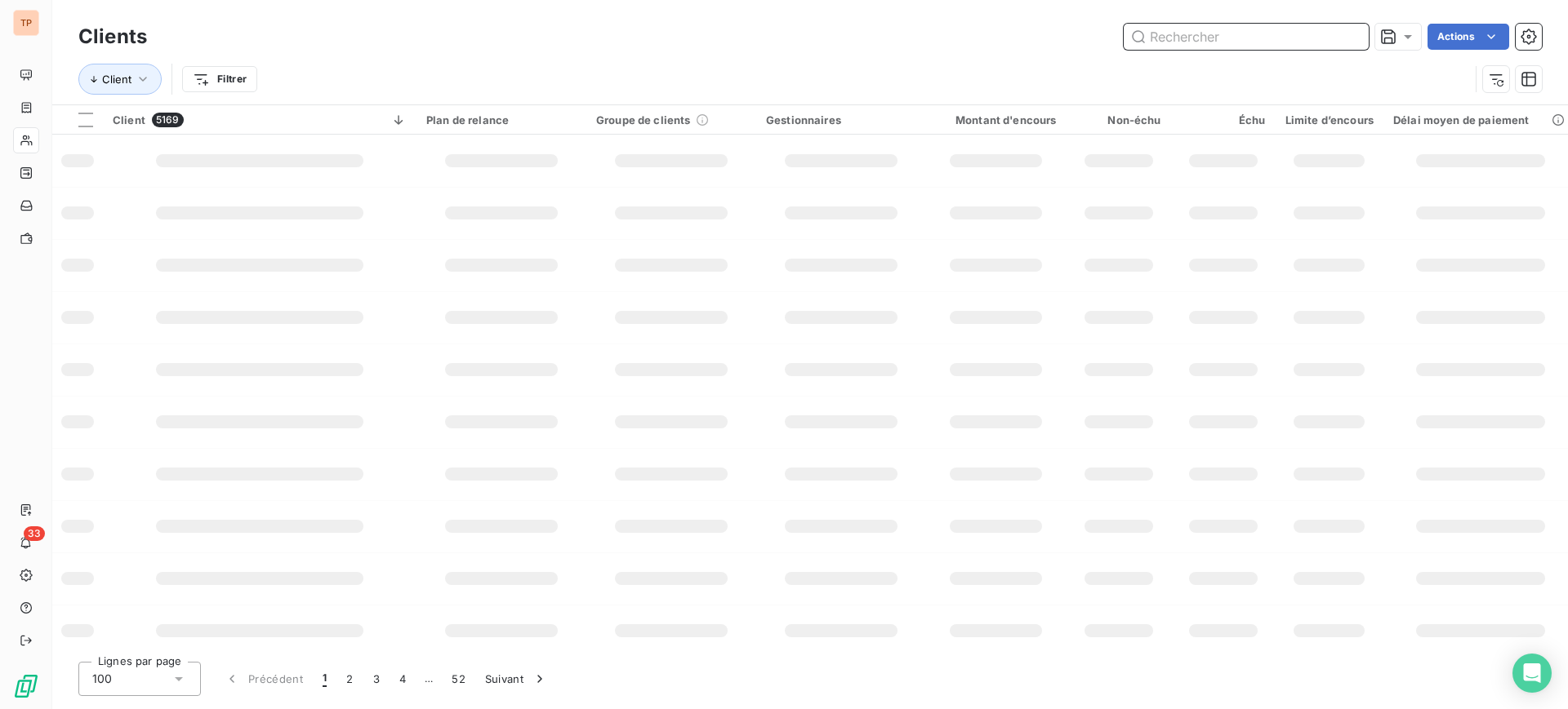
click at [1347, 39] on input "text" at bounding box center [1246, 37] width 245 height 26
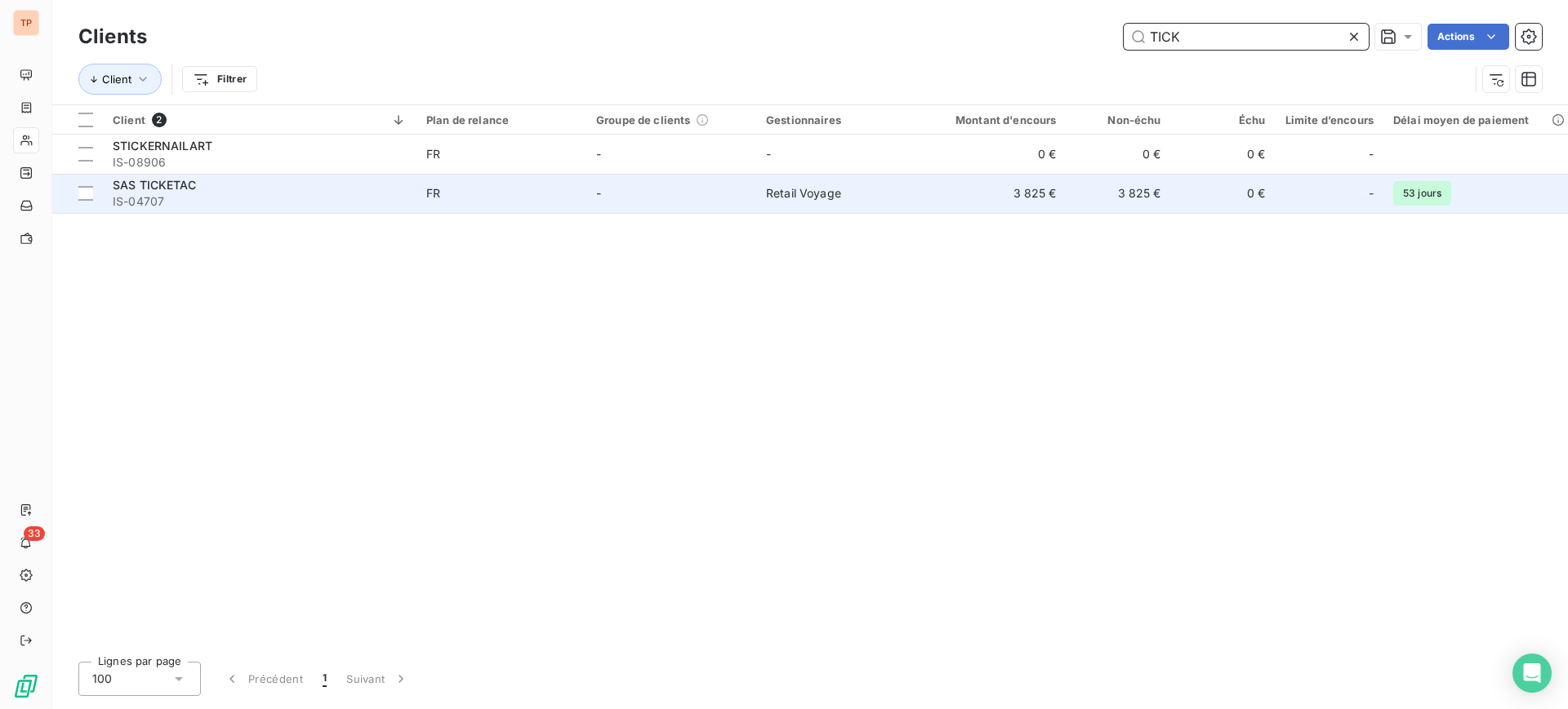
type input "TICK"
click at [563, 192] on span "FR" at bounding box center [501, 193] width 150 height 16
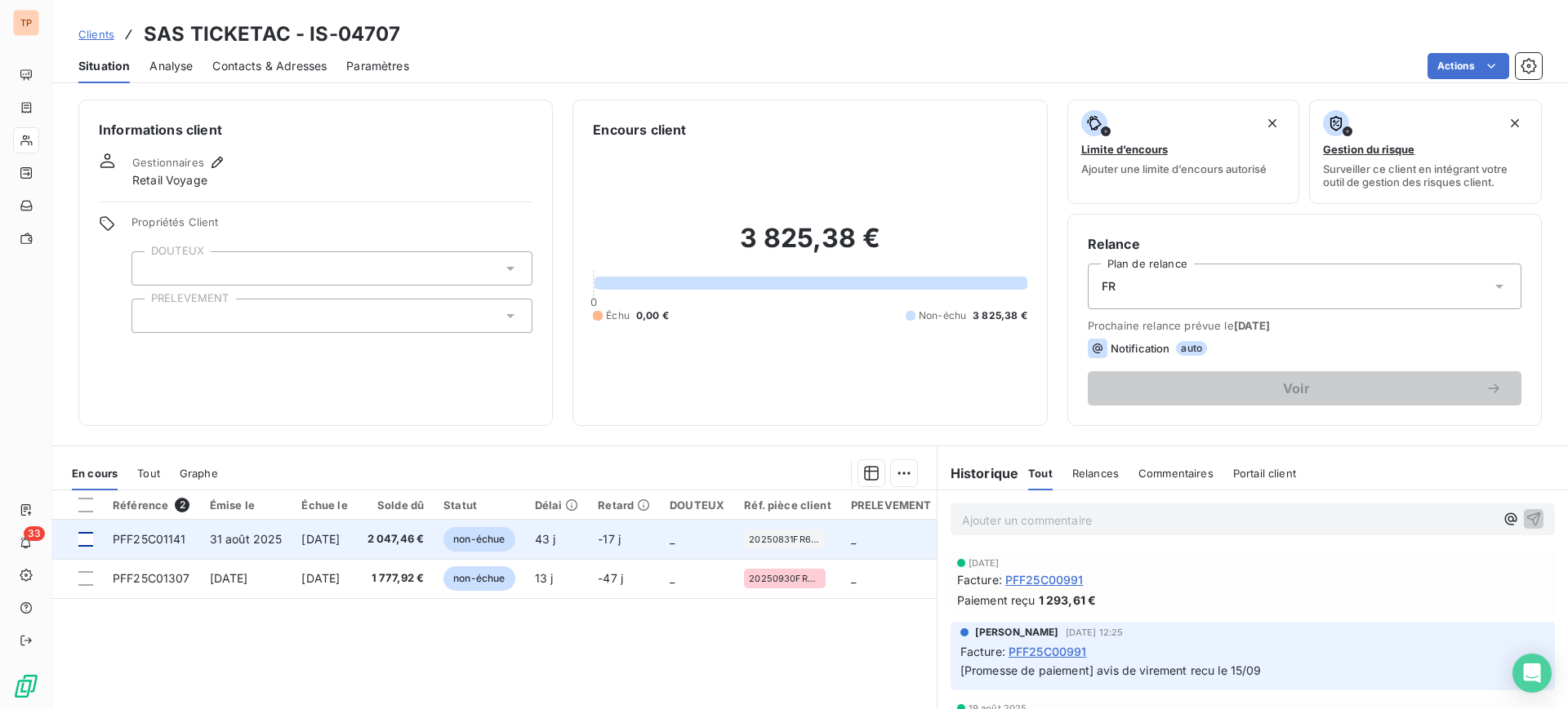
click at [84, 537] on div at bounding box center [86, 539] width 15 height 15
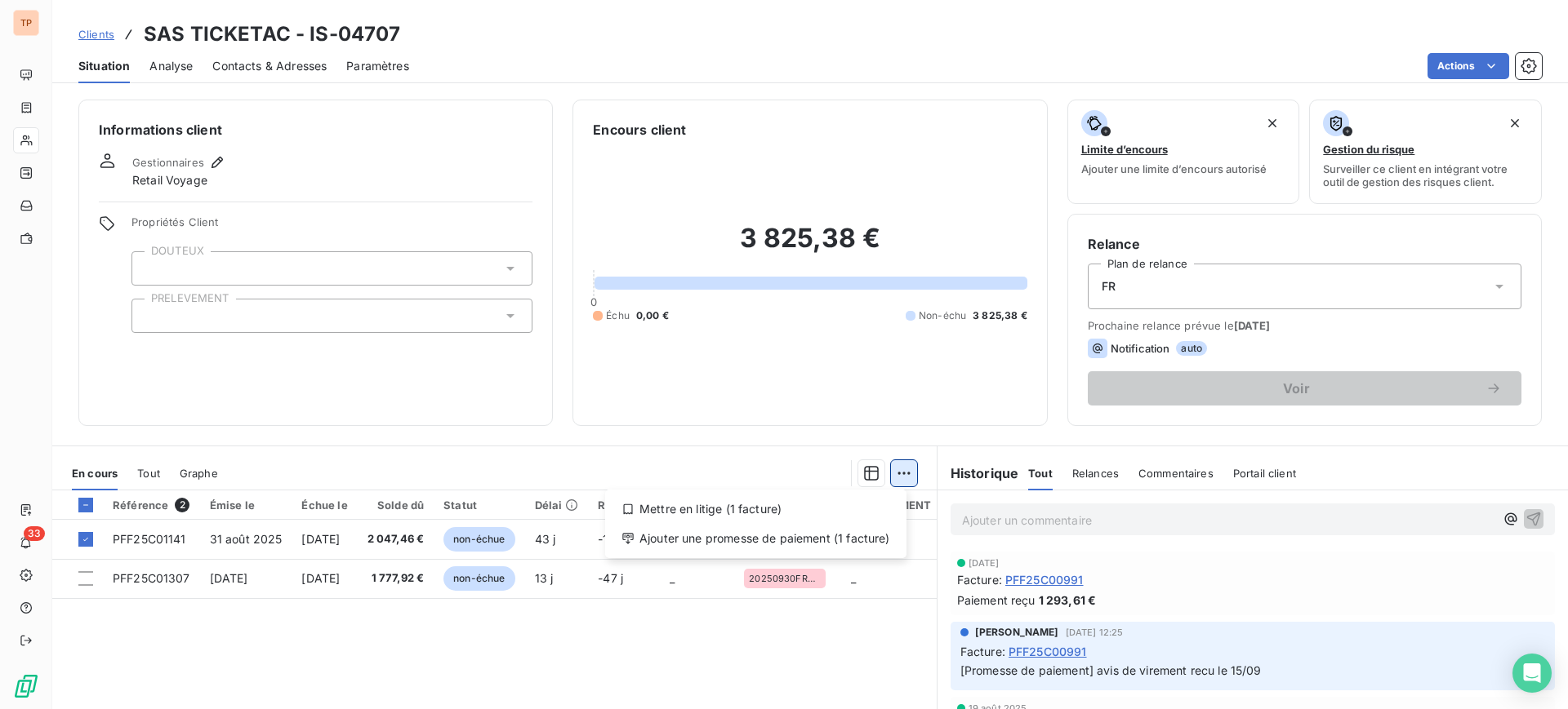
click at [900, 470] on html "TP 33 Clients SAS TICKETAC - IS-04707 Situation Analyse Contacts & Adresses Par…" at bounding box center [784, 354] width 1568 height 709
click at [842, 538] on div "Ajouter une promesse de paiement (1 facture)" at bounding box center [755, 539] width 288 height 26
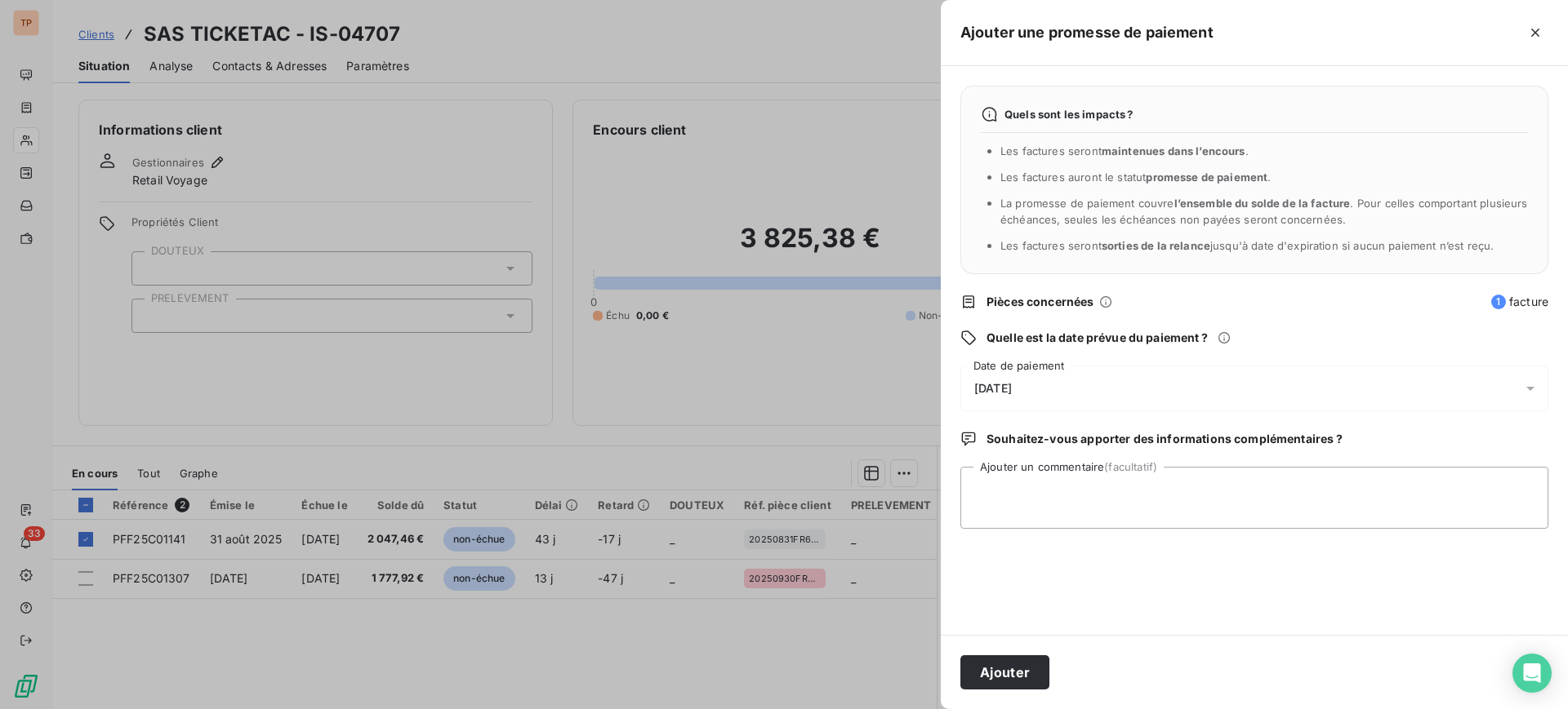
click at [1086, 386] on div "14/10/2025" at bounding box center [1254, 388] width 588 height 46
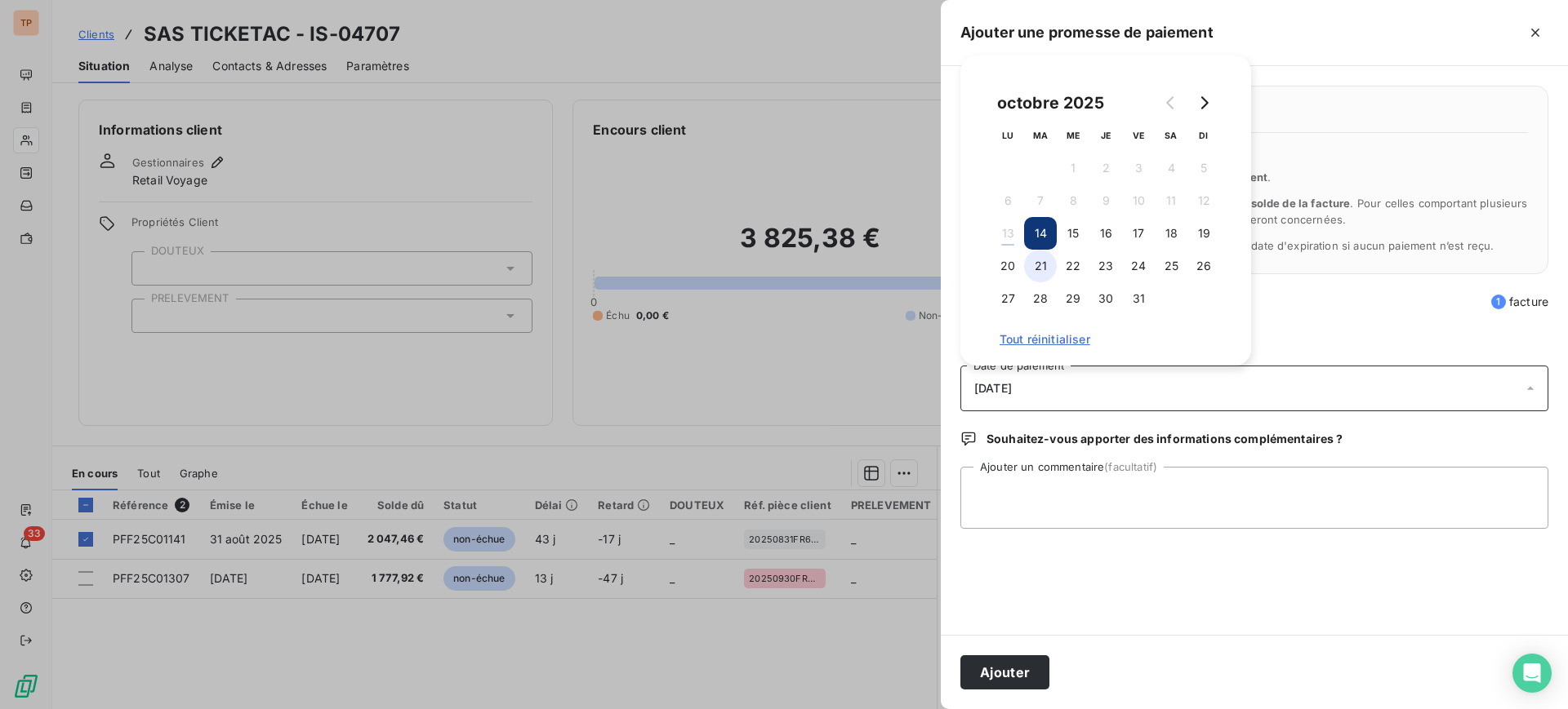
click at [1037, 268] on button "21" at bounding box center [1040, 266] width 33 height 33
click at [1243, 493] on textarea "Ajouter un commentaire (facultatif)" at bounding box center [1254, 498] width 588 height 62
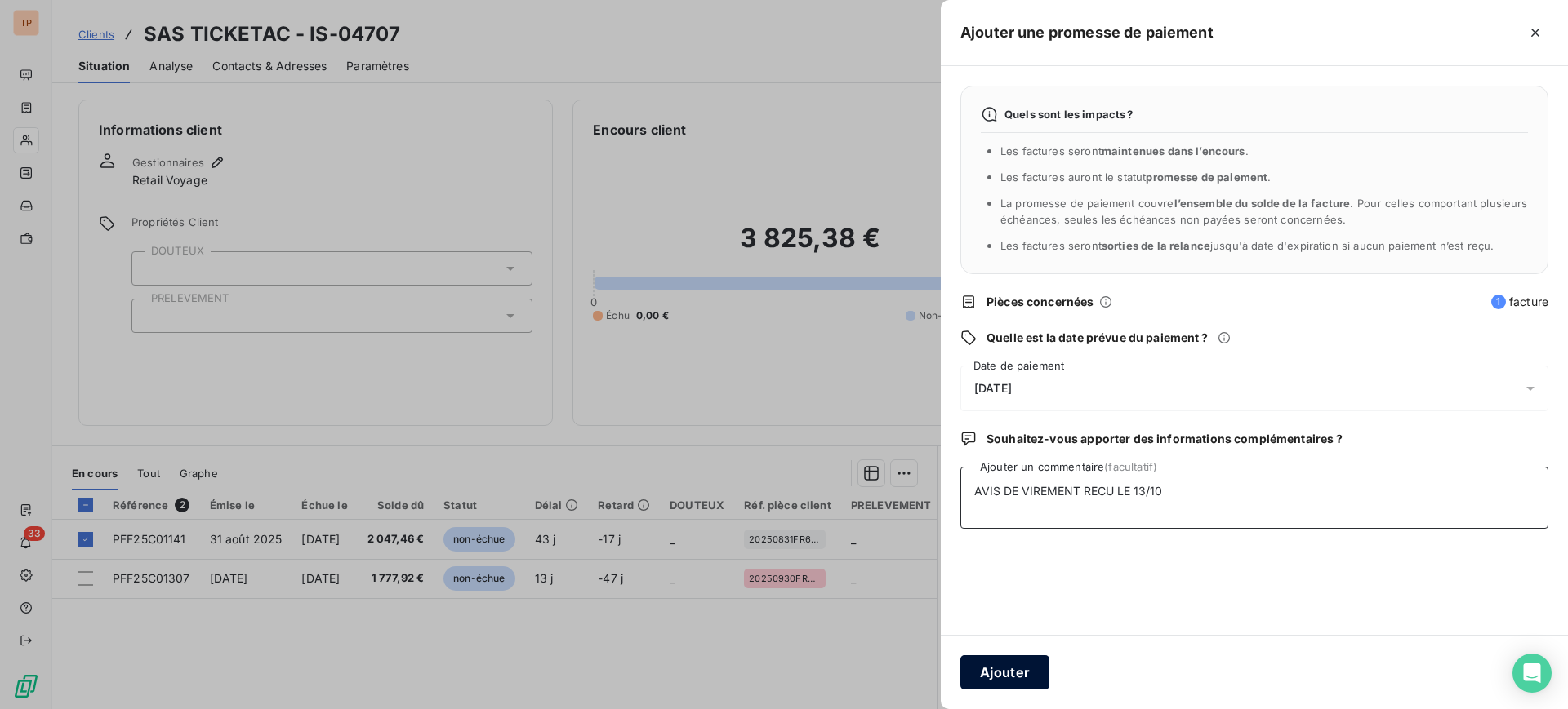
type textarea "AVIS DE VIREMENT RECU LE 13/10"
click at [969, 682] on button "Ajouter" at bounding box center [1004, 672] width 89 height 34
